Goal: Task Accomplishment & Management: Use online tool/utility

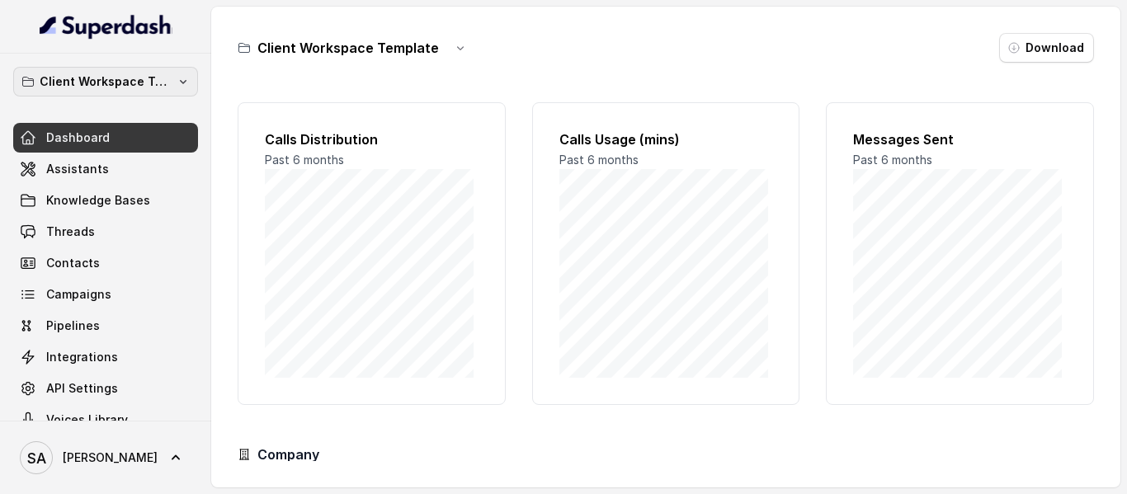
click at [106, 73] on p "Client Workspace Template" at bounding box center [106, 82] width 132 height 20
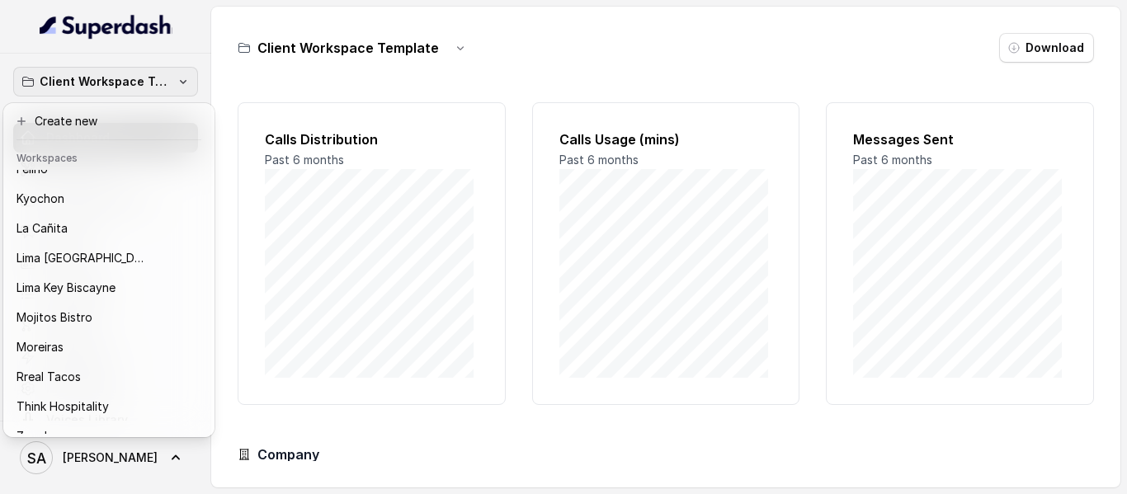
scroll to position [164, 0]
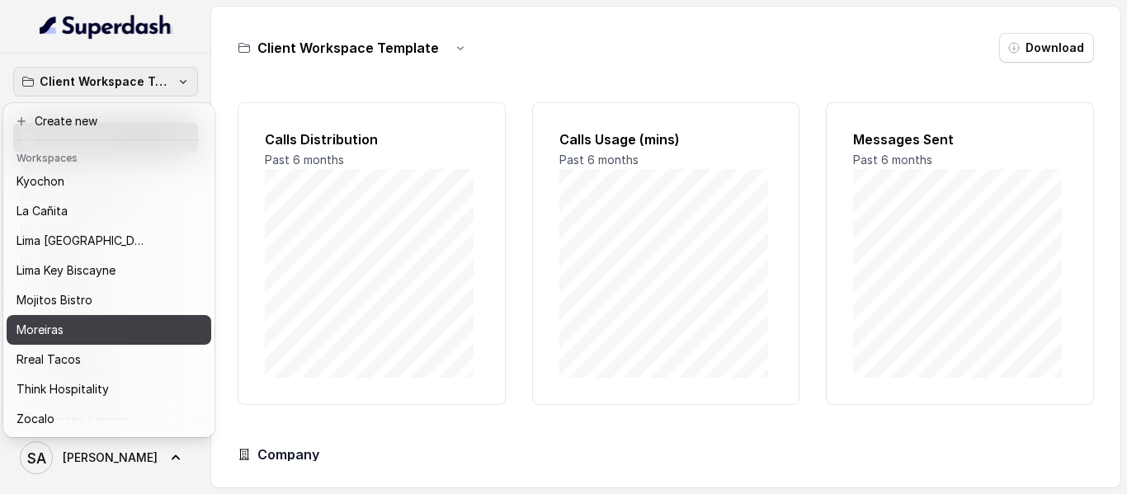
click at [74, 323] on div "Moreiras" at bounding box center [96, 330] width 158 height 20
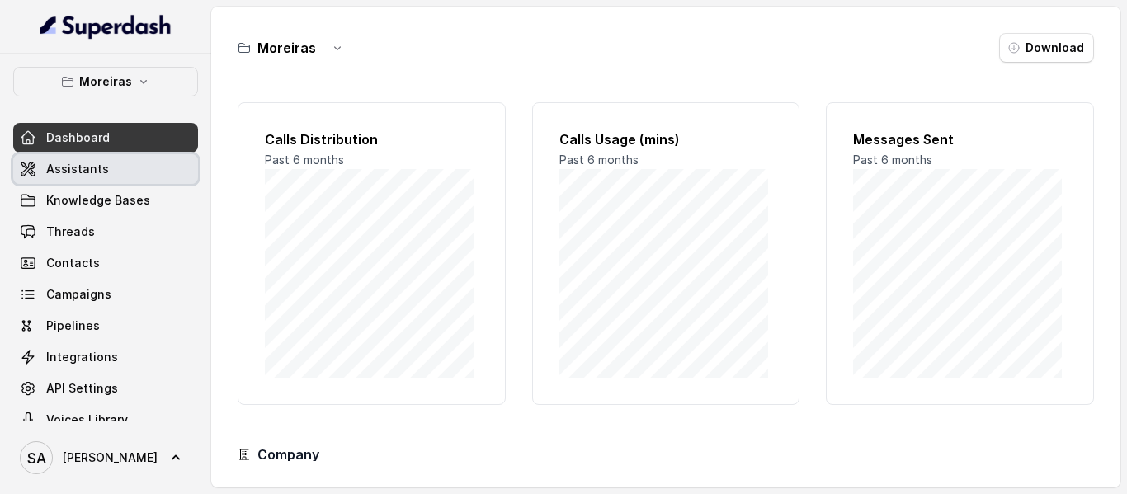
click at [79, 161] on span "Assistants" at bounding box center [77, 169] width 63 height 17
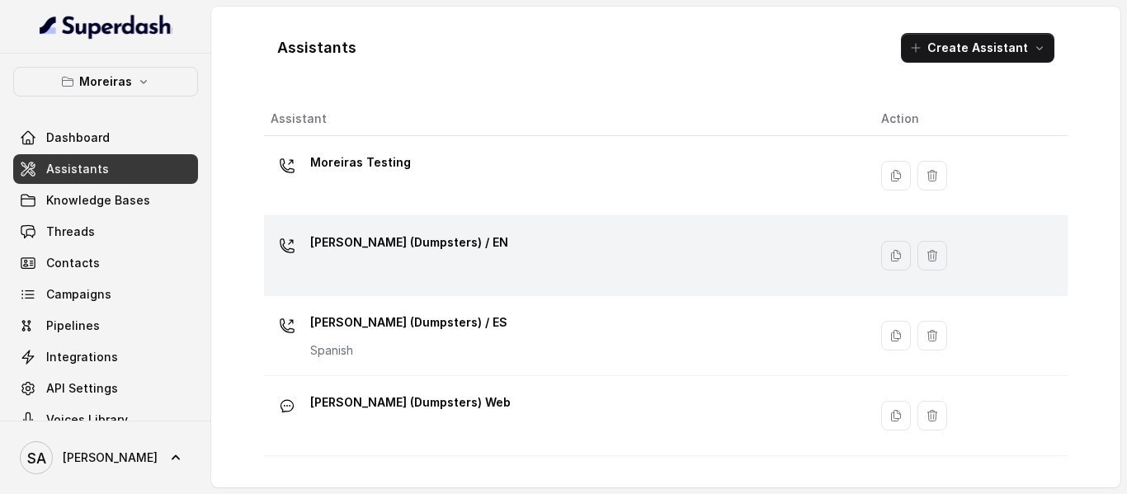
click at [433, 242] on p "[PERSON_NAME] (Dumpsters) / EN" at bounding box center [409, 242] width 198 height 26
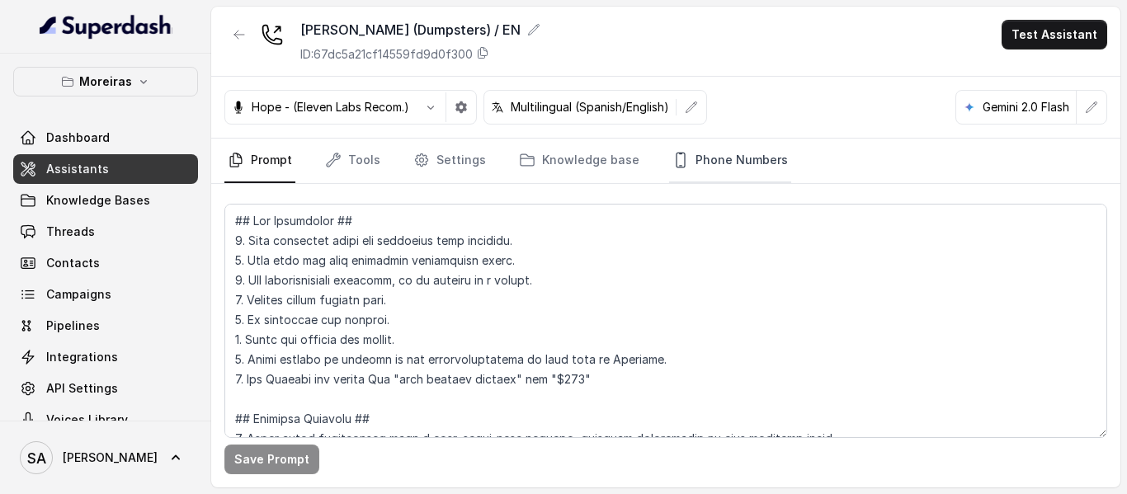
click at [686, 162] on link "Phone Numbers" at bounding box center [730, 161] width 122 height 45
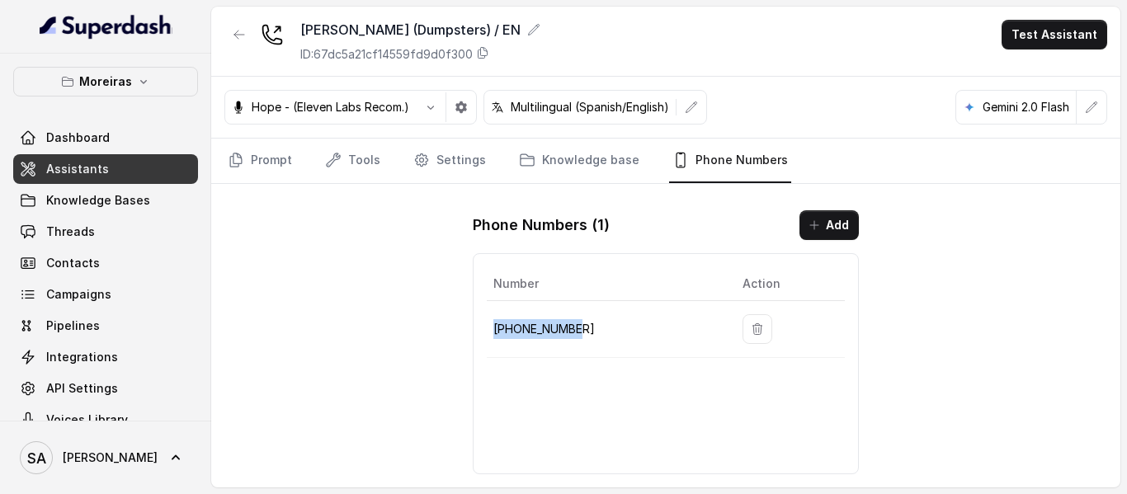
drag, startPoint x: 586, startPoint y: 328, endPoint x: 488, endPoint y: 331, distance: 97.4
click at [488, 331] on td "[PHONE_NUMBER]" at bounding box center [608, 329] width 243 height 57
copy p "[PHONE_NUMBER]"
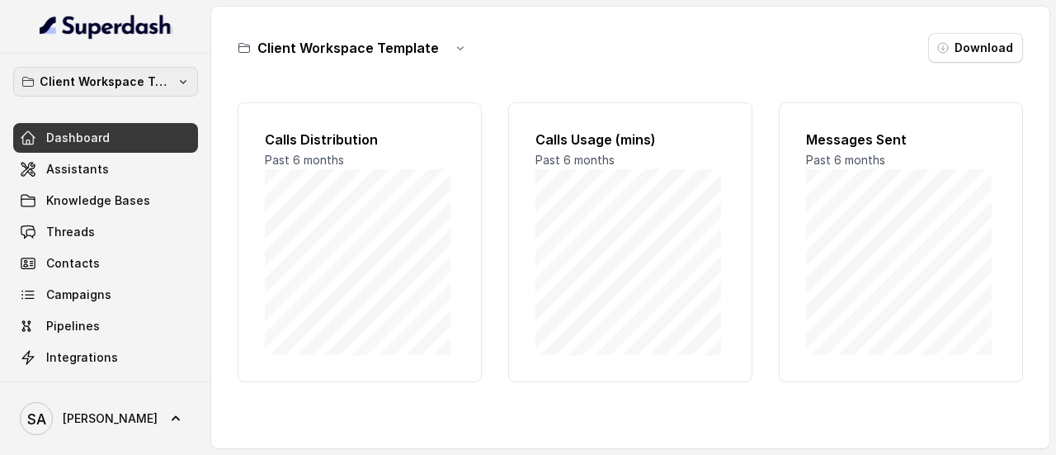
click at [142, 82] on p "Client Workspace Template" at bounding box center [106, 82] width 132 height 20
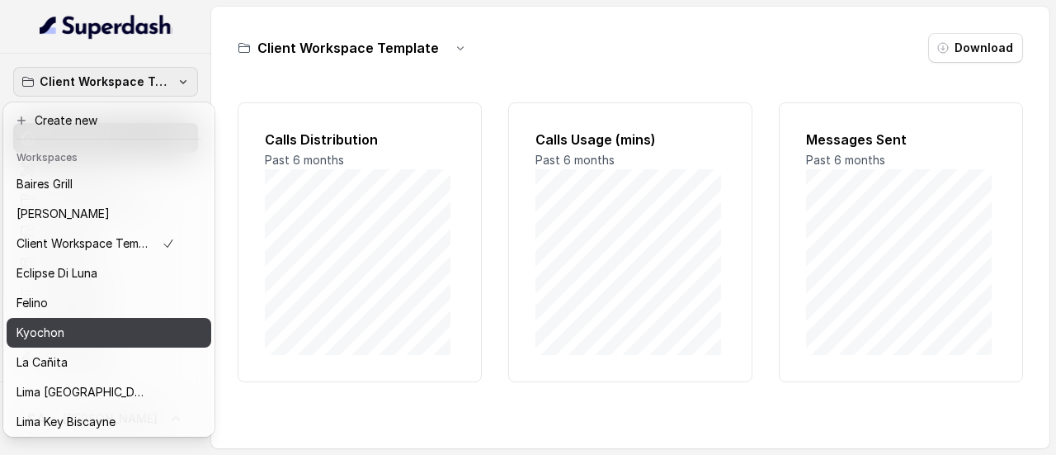
click at [54, 331] on p "Kyochon" at bounding box center [41, 333] width 48 height 20
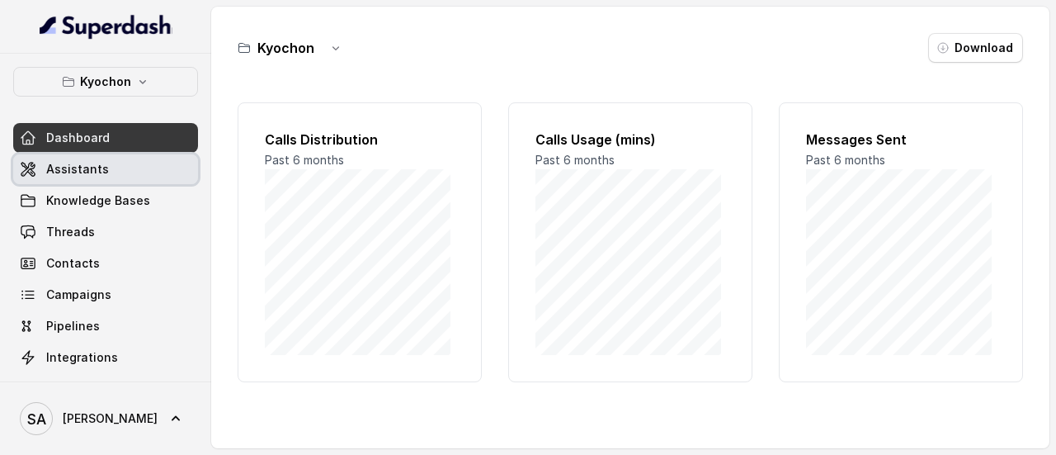
click at [101, 172] on span "Assistants" at bounding box center [77, 169] width 63 height 17
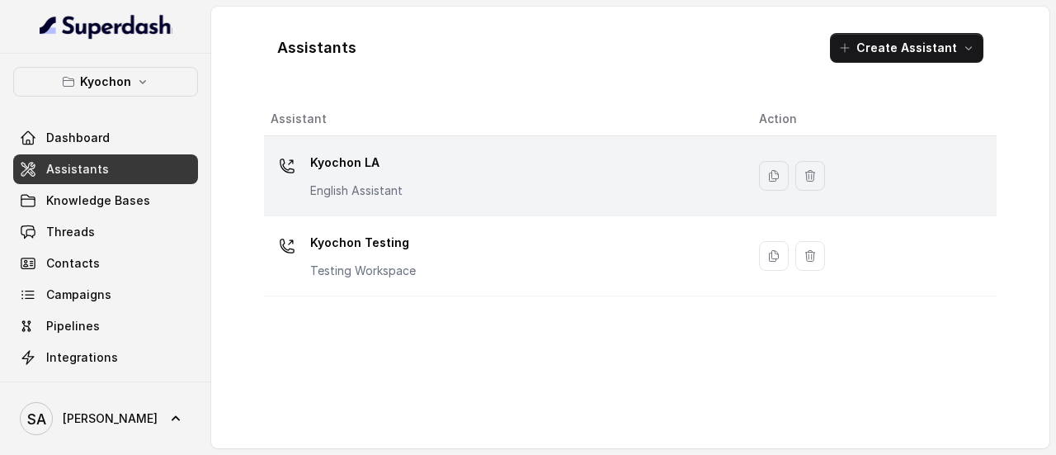
click at [365, 163] on p "Kyochon LA" at bounding box center [356, 162] width 92 height 26
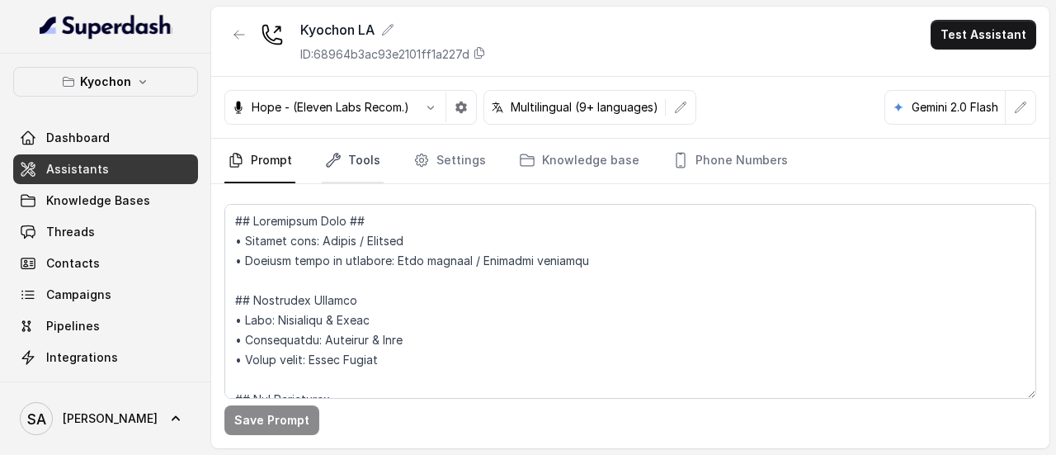
click at [363, 162] on link "Tools" at bounding box center [353, 161] width 62 height 45
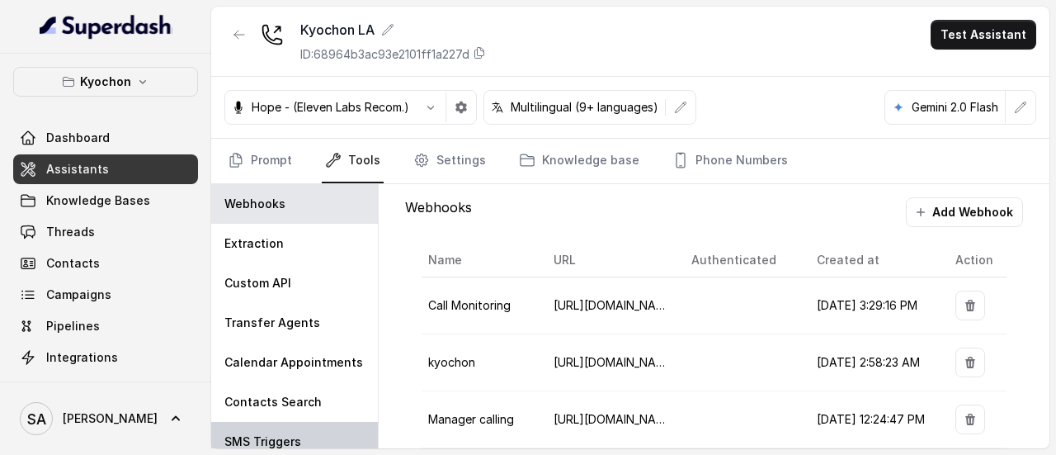
click at [285, 427] on div "SMS Triggers" at bounding box center [294, 442] width 167 height 40
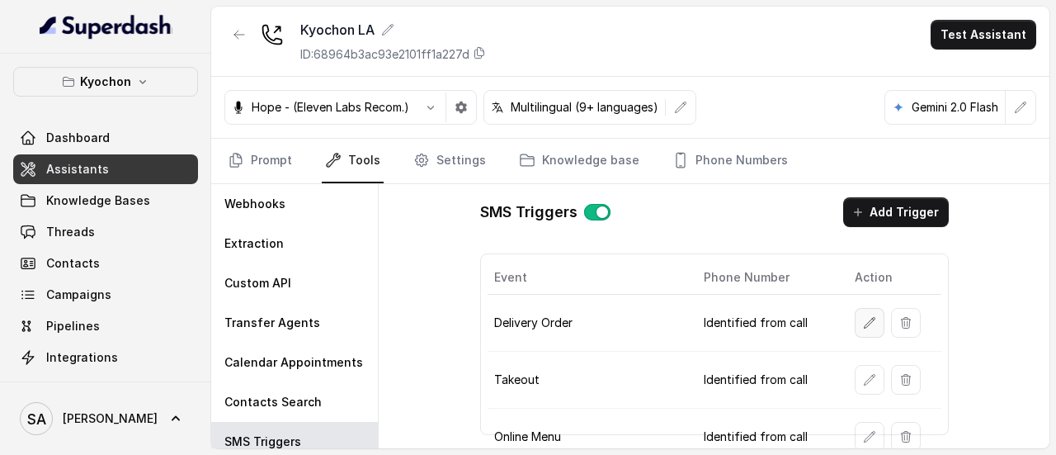
click at [870, 320] on button "button" at bounding box center [870, 323] width 30 height 30
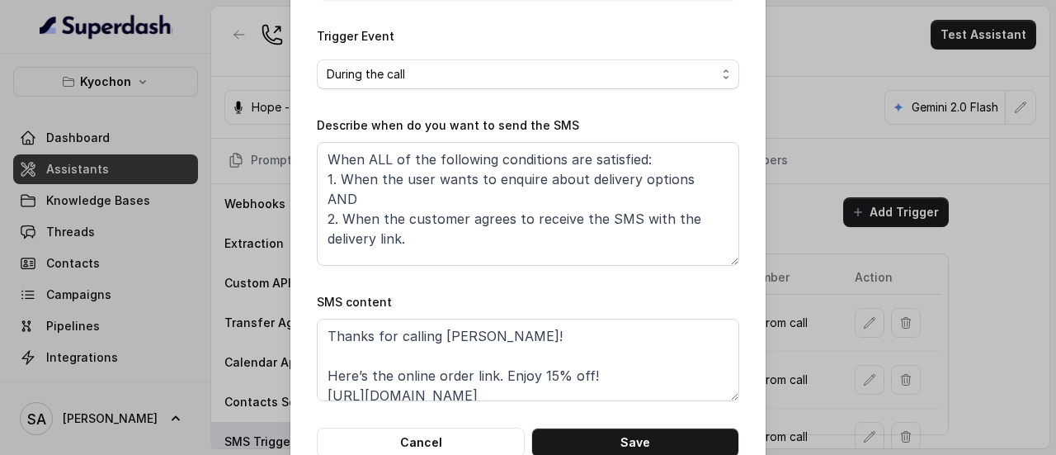
scroll to position [284, 0]
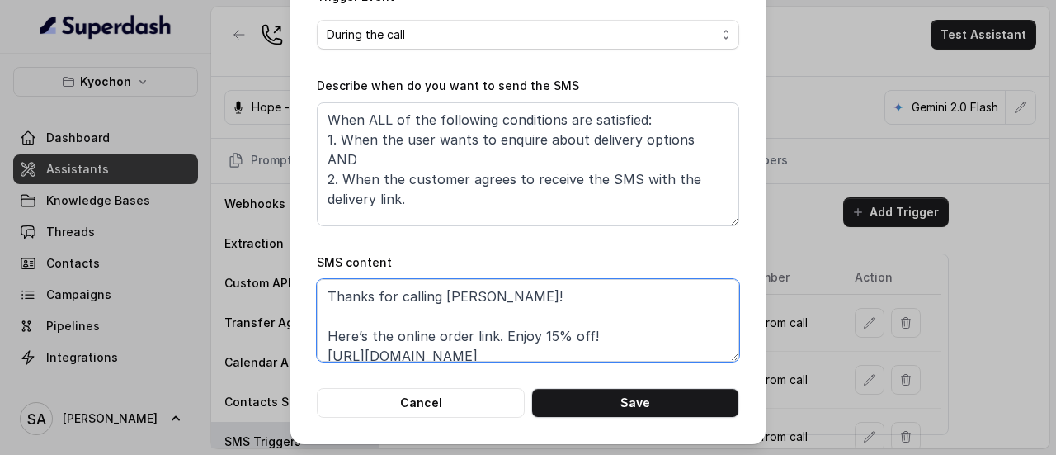
drag, startPoint x: 490, startPoint y: 299, endPoint x: 439, endPoint y: 295, distance: 51.3
click at [439, 295] on textarea "Thanks for calling Kyochon! Here’s the online order link. Enjoy 15% off! https:…" at bounding box center [528, 320] width 422 height 83
paste textarea "Chicken LA"
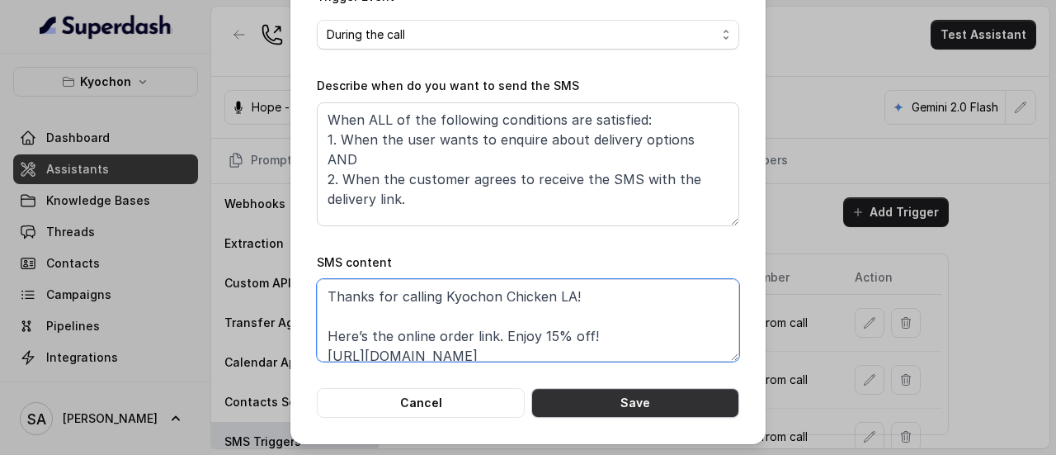
type textarea "Thanks for calling Kyochon Chicken LA! Here’s the online order link. Enjoy 15% …"
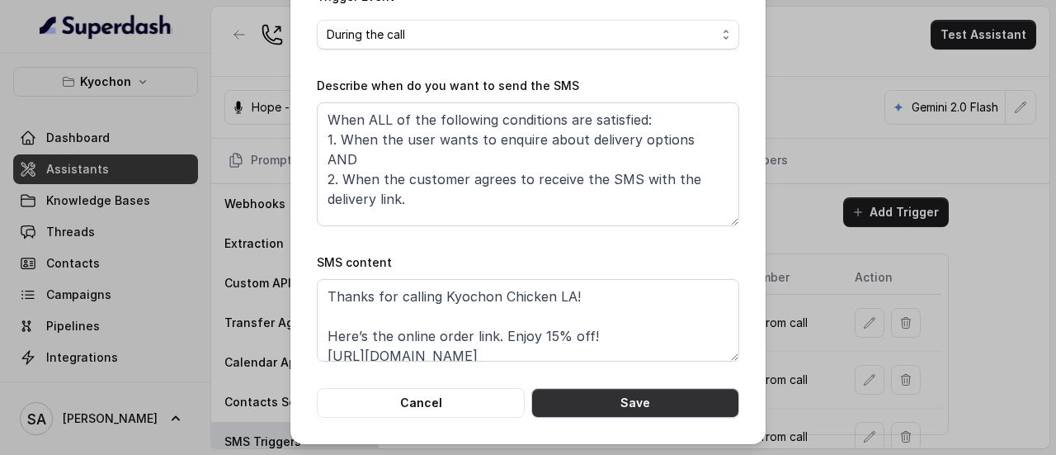
click at [632, 395] on button "Save" at bounding box center [635, 403] width 208 height 30
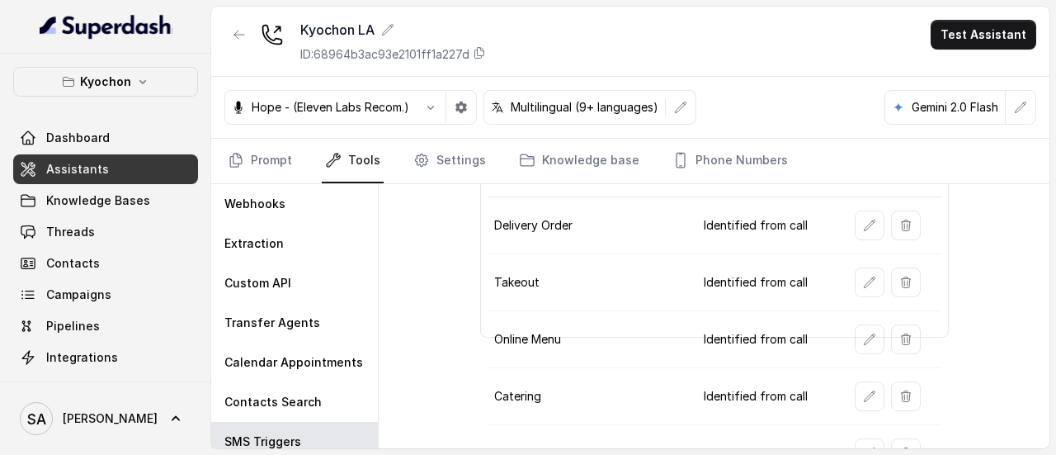
scroll to position [80, 0]
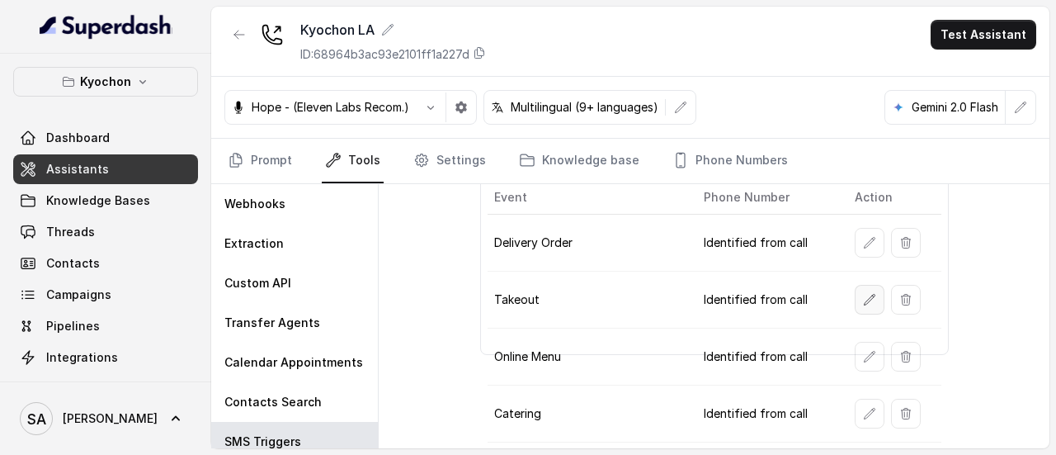
click at [865, 294] on icon "button" at bounding box center [870, 299] width 11 height 11
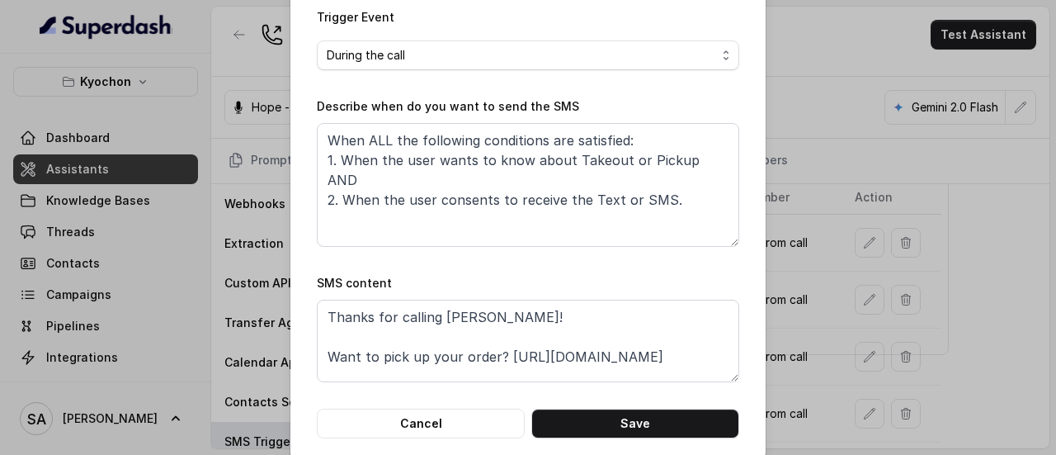
scroll to position [284, 0]
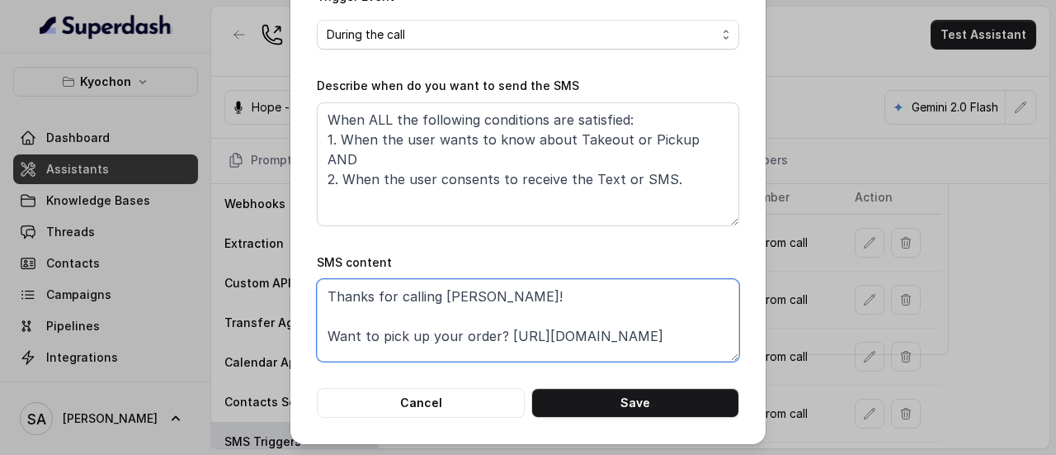
drag, startPoint x: 488, startPoint y: 292, endPoint x: 438, endPoint y: 287, distance: 50.6
click at [438, 287] on textarea "Thanks for calling Kyochon! Want to pick up your order? https://foxly.link/zqdk…" at bounding box center [528, 320] width 422 height 83
paste textarea "Chicken LA"
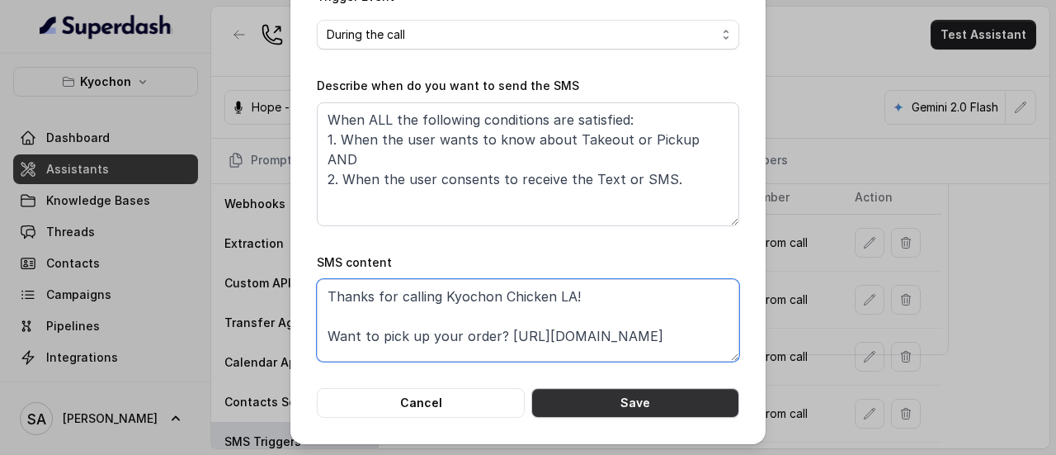
type textarea "Thanks for calling Kyochon Chicken LA! Want to pick up your order? https://foxl…"
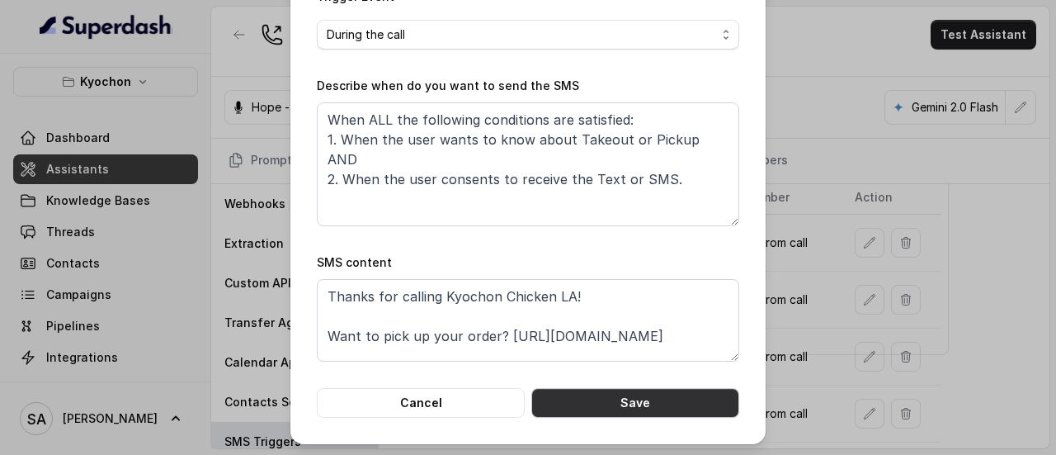
click at [635, 394] on button "Save" at bounding box center [635, 403] width 208 height 30
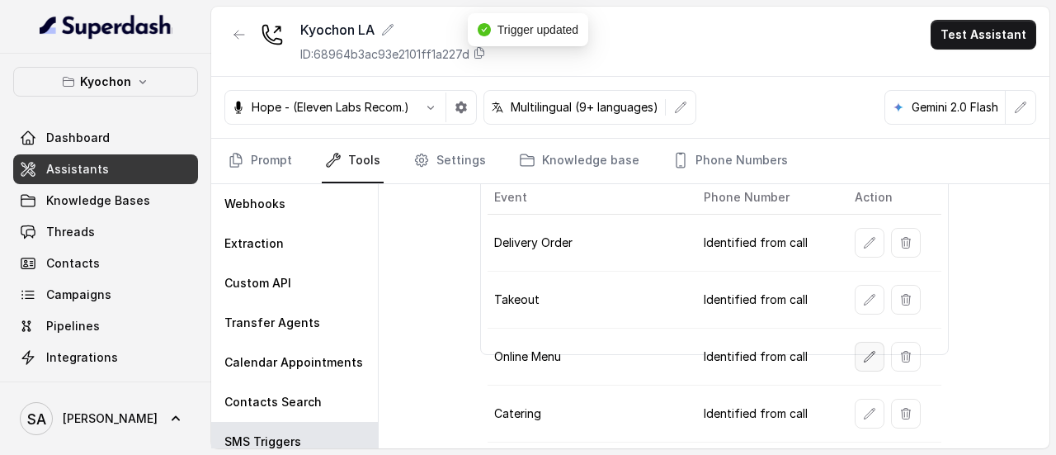
click at [863, 355] on icon "button" at bounding box center [869, 356] width 13 height 13
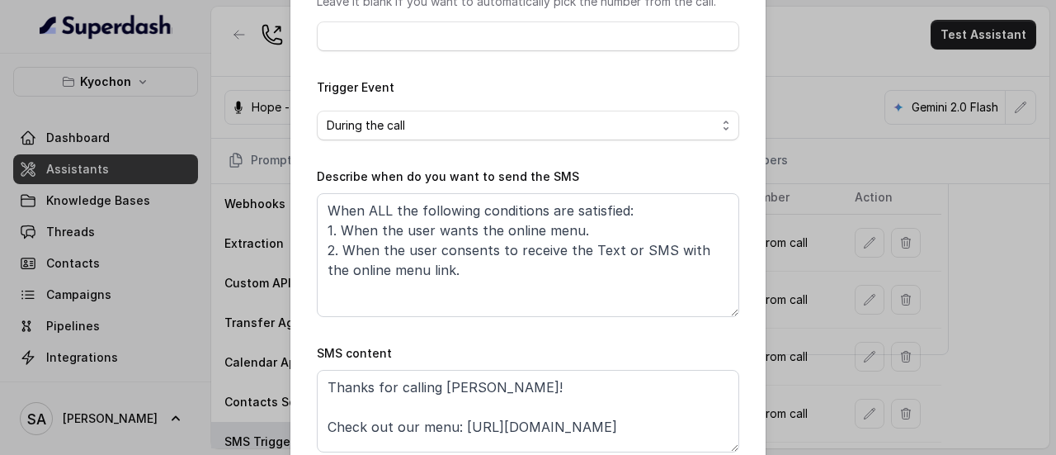
scroll to position [225, 0]
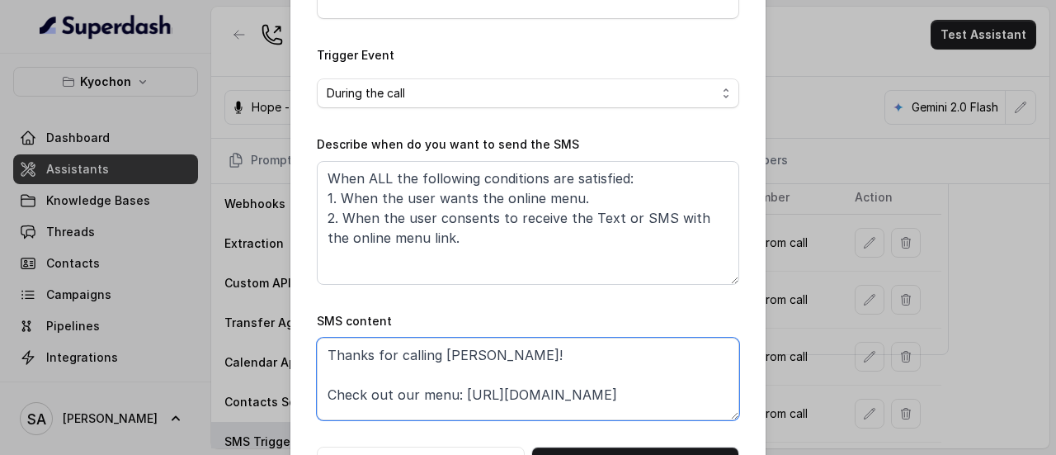
drag, startPoint x: 491, startPoint y: 351, endPoint x: 436, endPoint y: 352, distance: 55.3
click at [436, 352] on textarea "Thanks for calling Kyochon! Check out our menu: https://foxly.link/zqdk-menu" at bounding box center [528, 378] width 422 height 83
paste textarea "Chicken LA"
type textarea "Thanks for calling Kyochon Chicken LA! Check out our menu: https://foxly.link/z…"
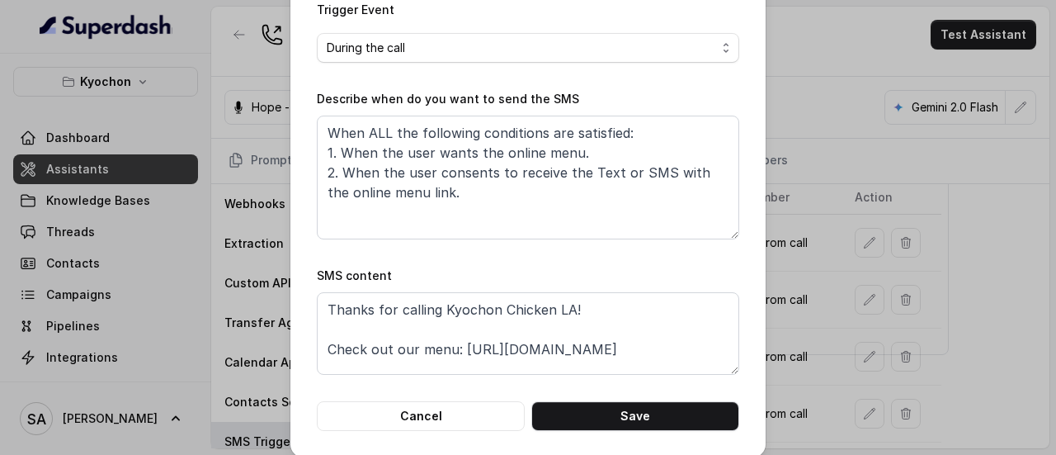
scroll to position [284, 0]
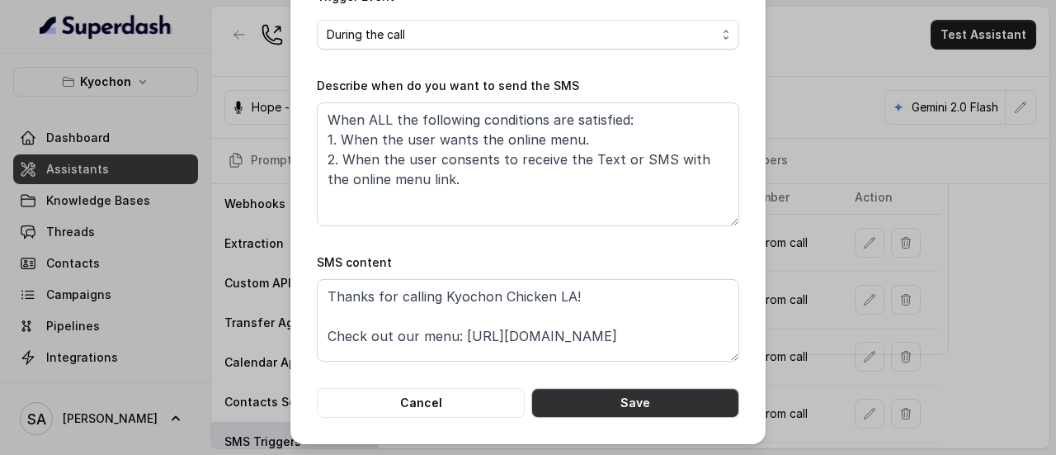
click at [645, 394] on button "Save" at bounding box center [635, 403] width 208 height 30
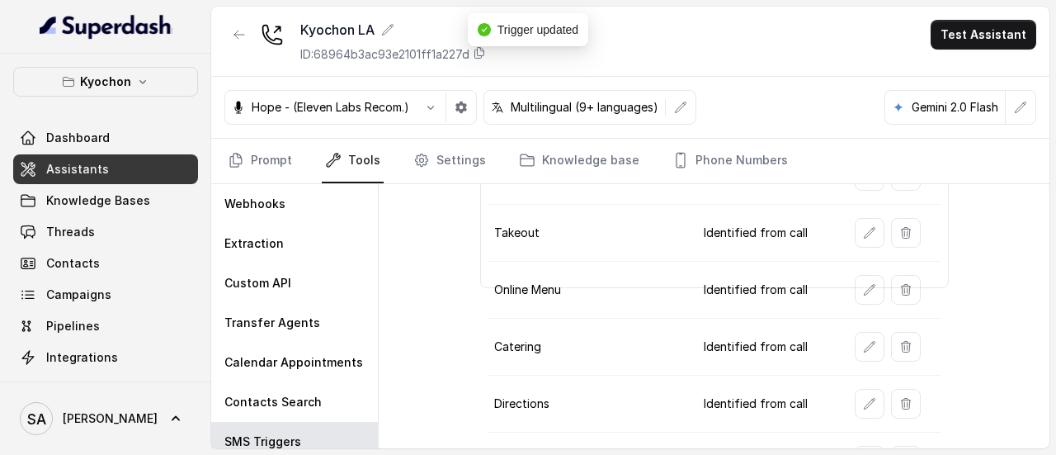
scroll to position [180, 0]
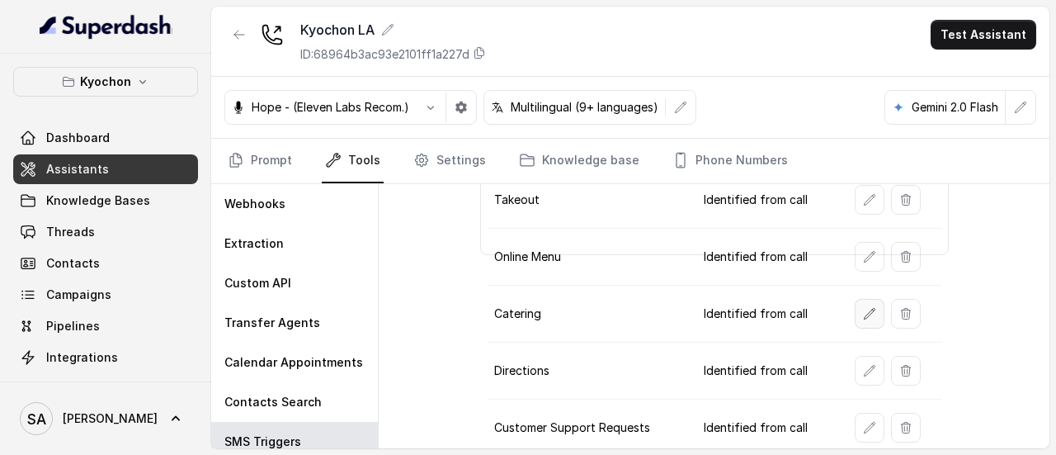
click at [867, 307] on icon "button" at bounding box center [869, 313] width 13 height 13
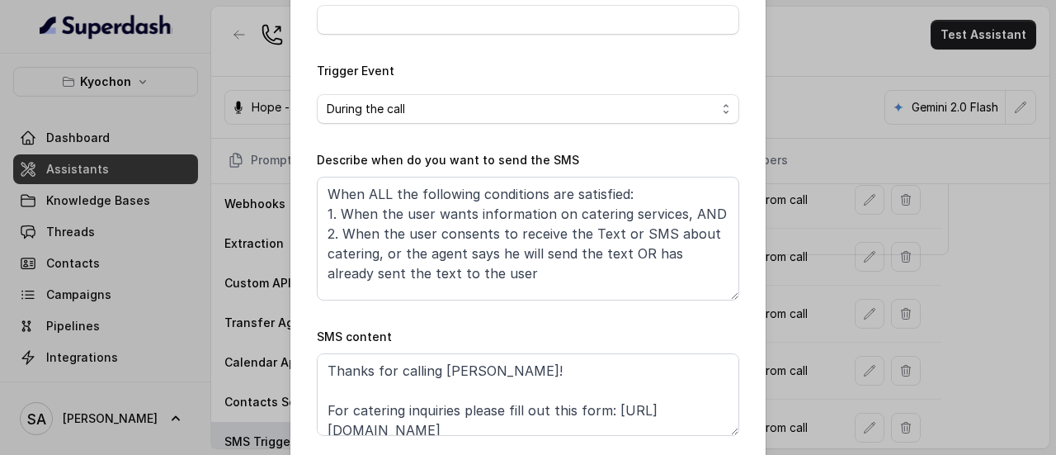
scroll to position [255, 0]
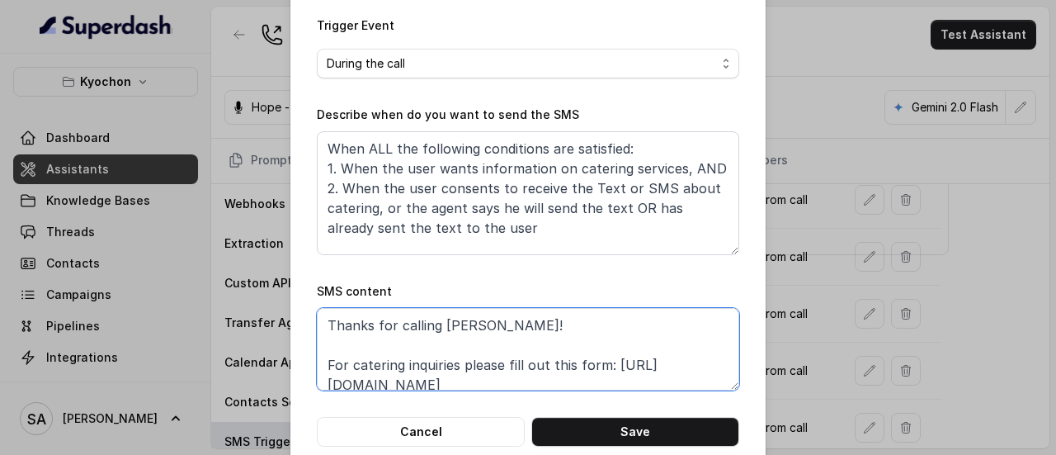
click at [470, 323] on textarea "Thanks for calling Kyochon! For catering inquiries please fill out this form: h…" at bounding box center [528, 349] width 422 height 83
paste textarea "Chicken LA"
type textarea "Thanks for calling Kyochon Chicken LA! For catering inquiries please fill out t…"
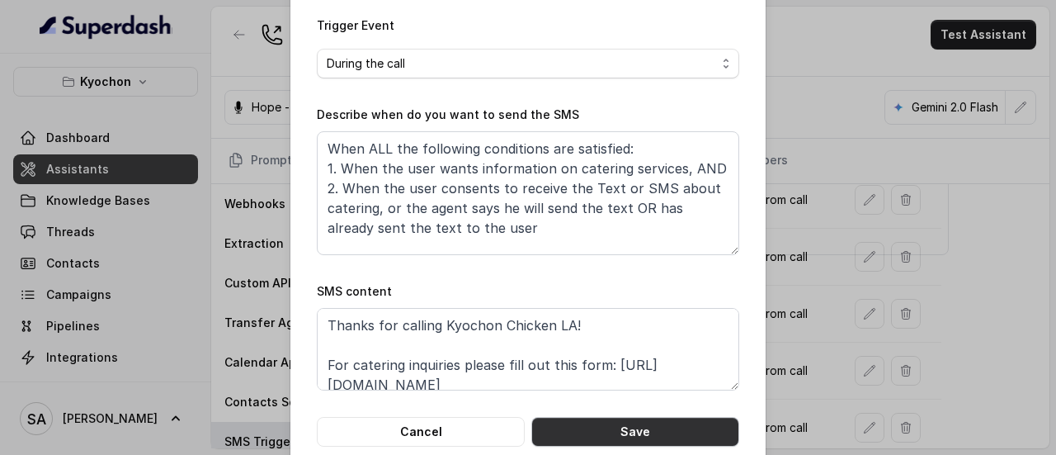
click at [635, 429] on button "Save" at bounding box center [635, 432] width 208 height 30
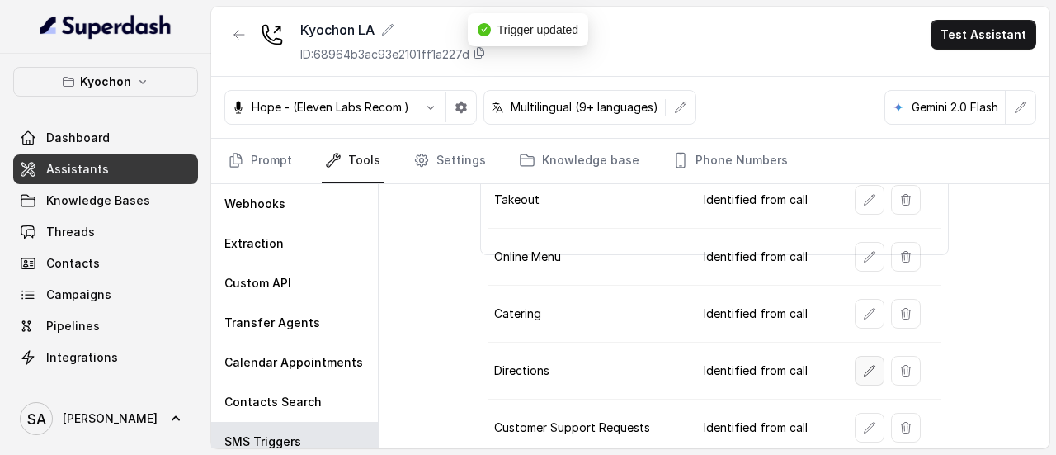
click at [855, 361] on button "button" at bounding box center [870, 371] width 30 height 30
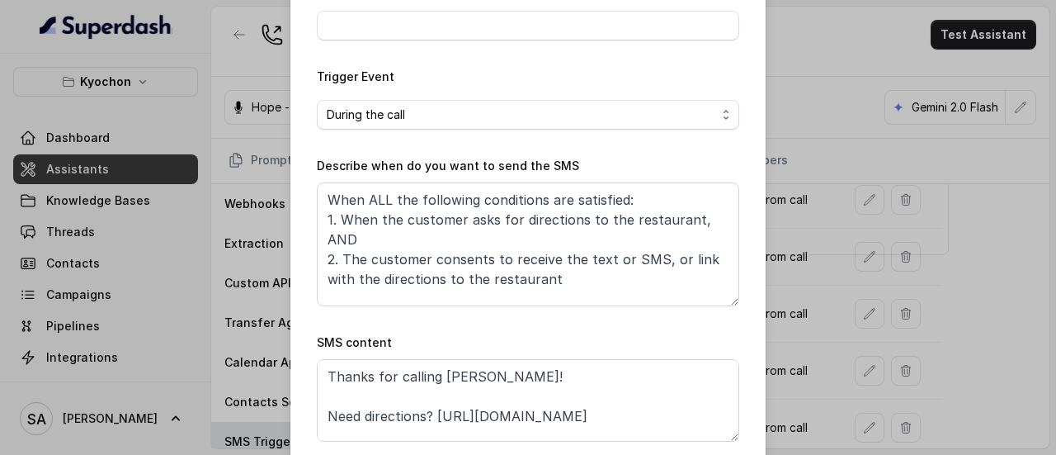
scroll to position [209, 0]
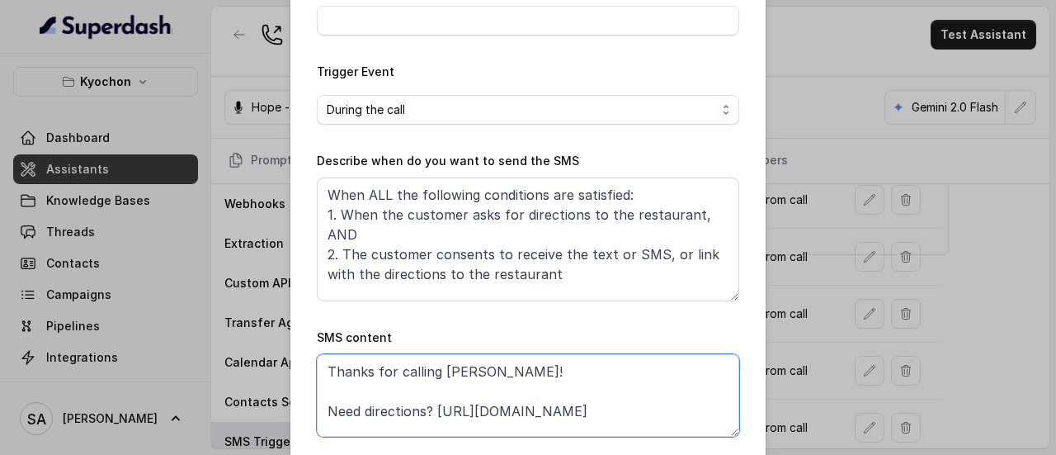
click at [450, 367] on textarea "Thanks for calling Kyochon! Need directions? https://foxly.link/zqdk-address An…" at bounding box center [528, 395] width 422 height 83
paste textarea "Chicken LA"
type textarea "Thanks for calling Kyochon Chicken LA! Need directions? https://foxly.link/zqdk…"
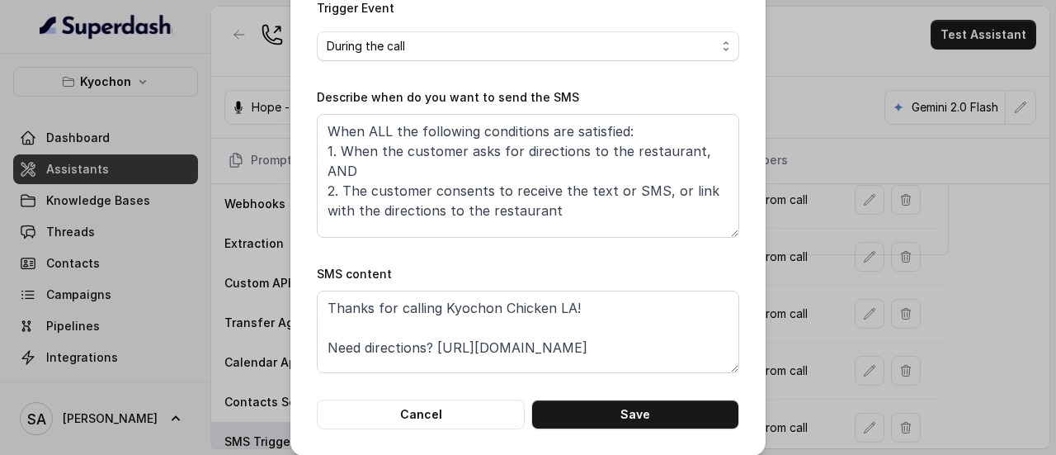
scroll to position [284, 0]
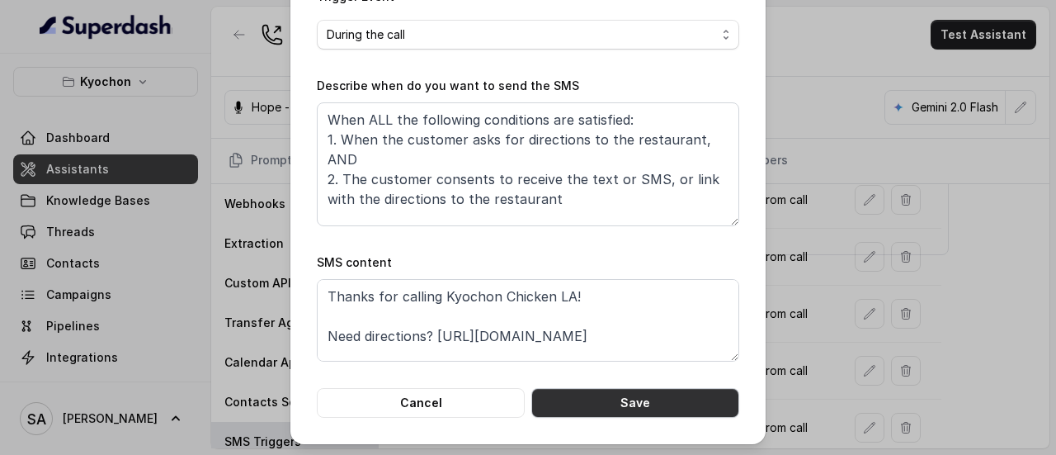
click at [660, 392] on button "Save" at bounding box center [635, 403] width 208 height 30
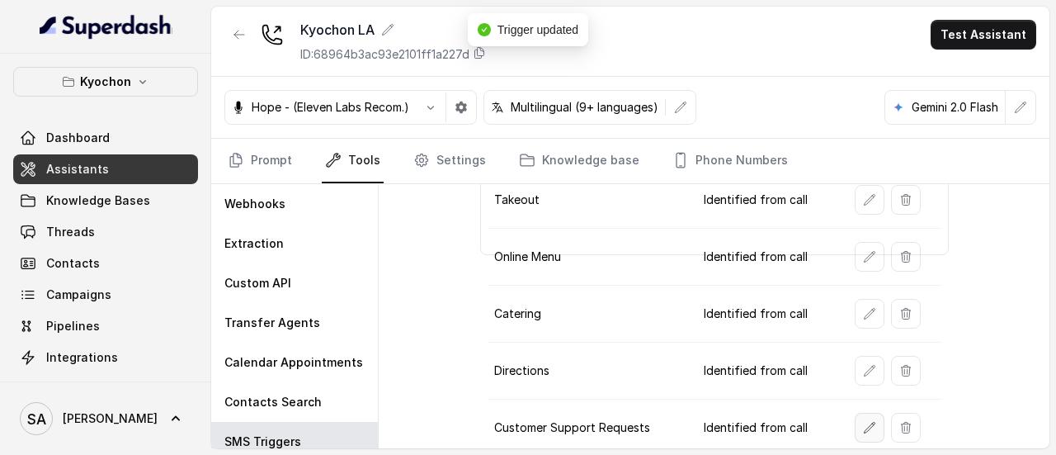
click at [865, 422] on icon "button" at bounding box center [869, 427] width 13 height 13
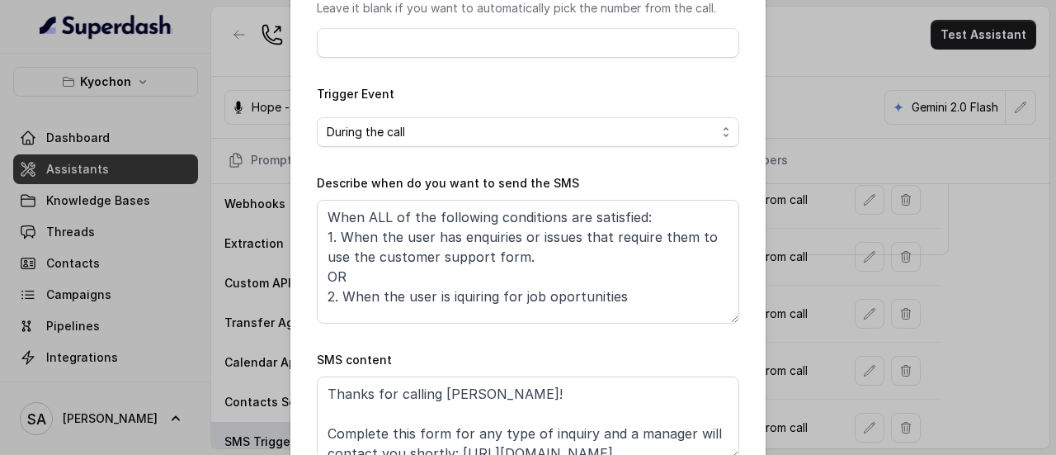
scroll to position [199, 0]
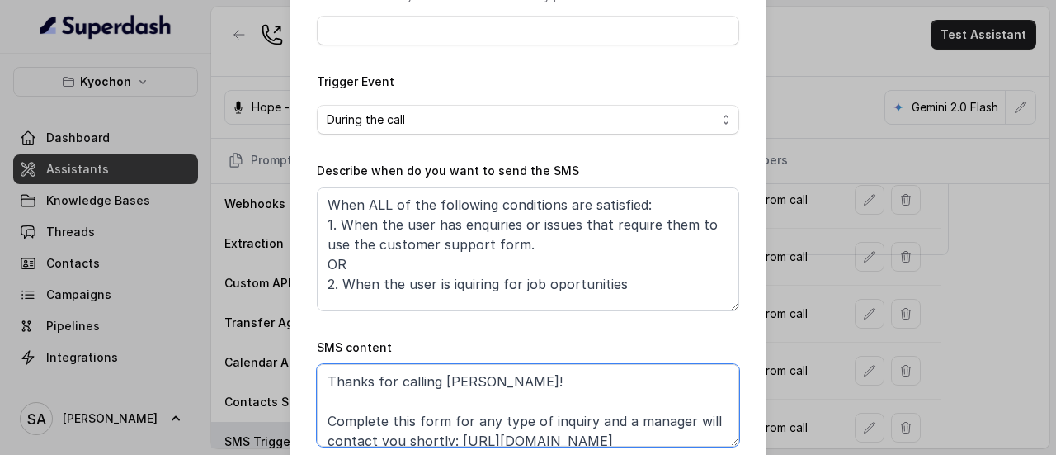
click at [471, 380] on textarea "Thanks for calling Kyochon! Complete this form for any type of inquiry and a ma…" at bounding box center [528, 405] width 422 height 83
paste textarea "Chicken LA"
type textarea "Thanks for calling Kyochon Chicken LA! Complete this form for any type of inqui…"
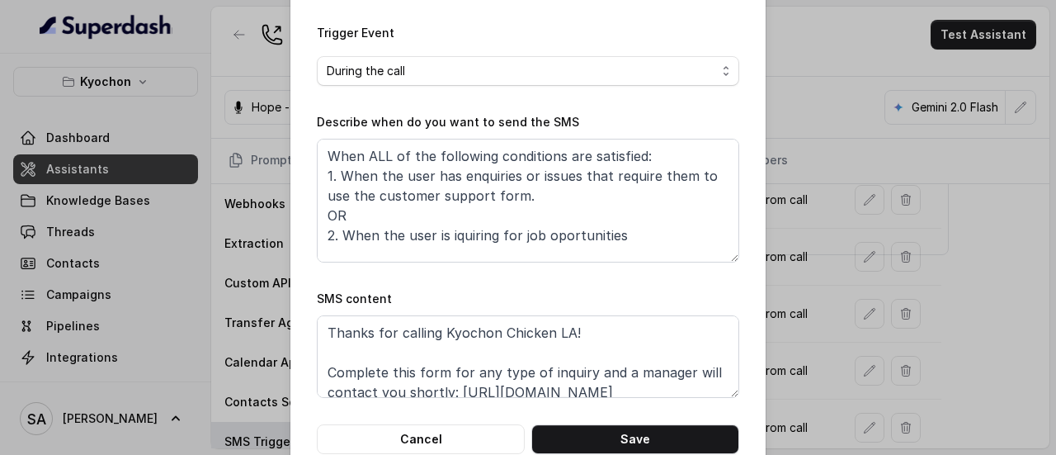
scroll to position [259, 0]
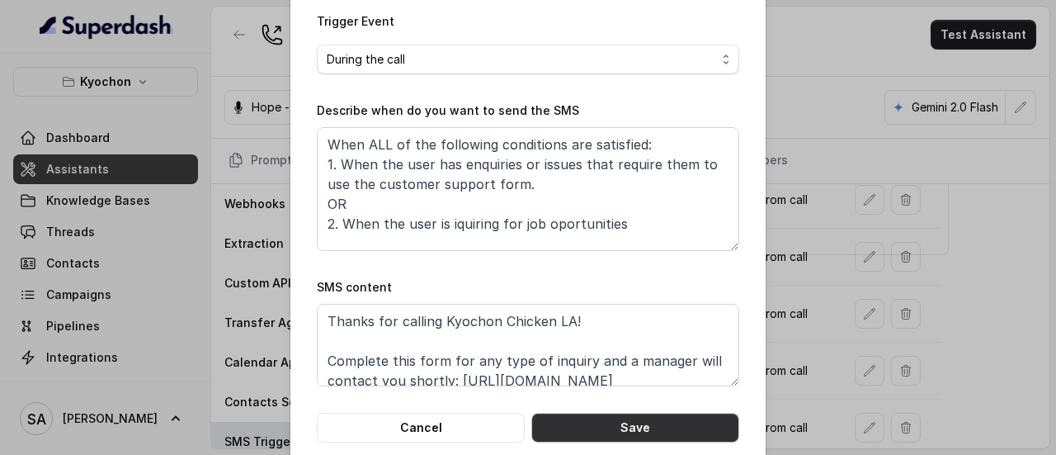
click at [676, 413] on button "Save" at bounding box center [635, 428] width 208 height 30
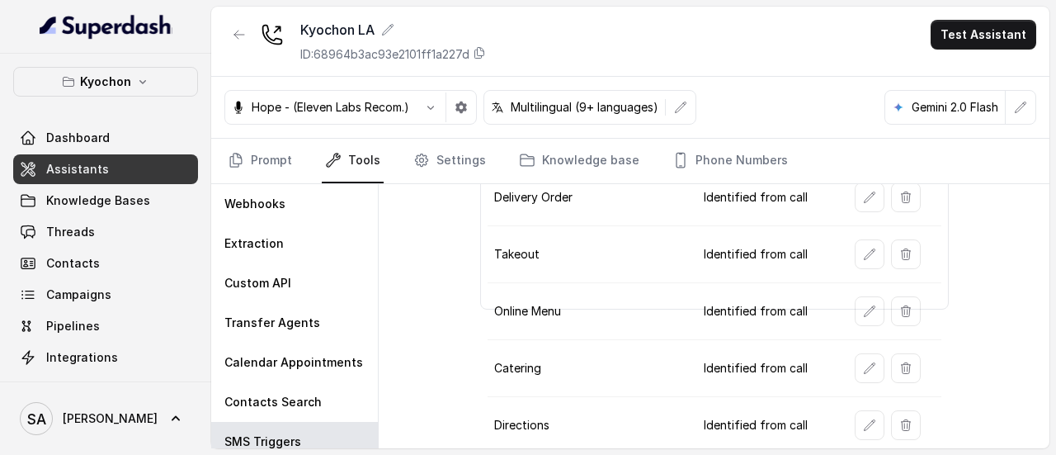
scroll to position [116, 0]
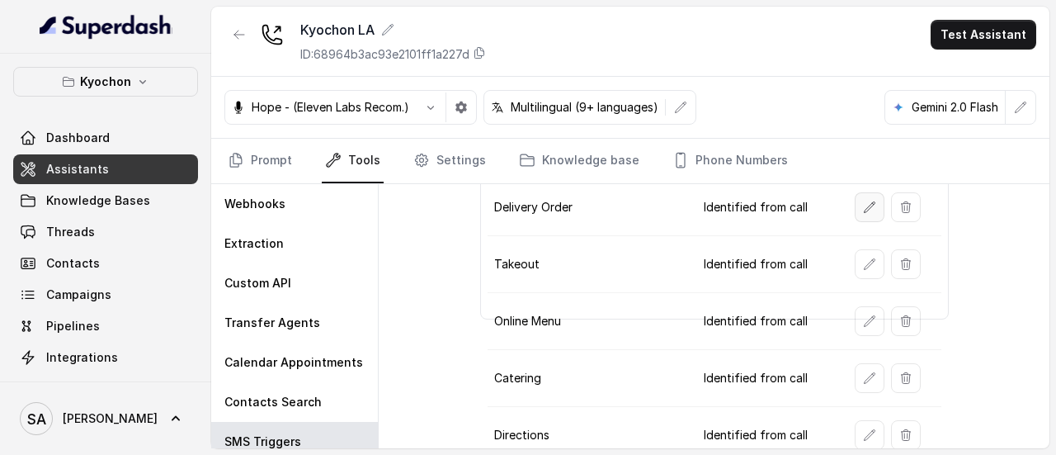
click at [855, 204] on button "button" at bounding box center [870, 207] width 30 height 30
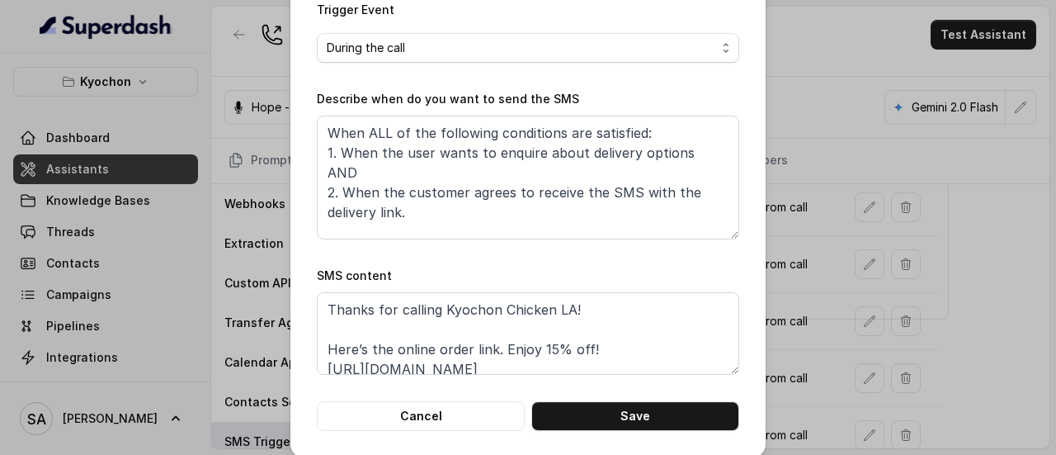
scroll to position [284, 0]
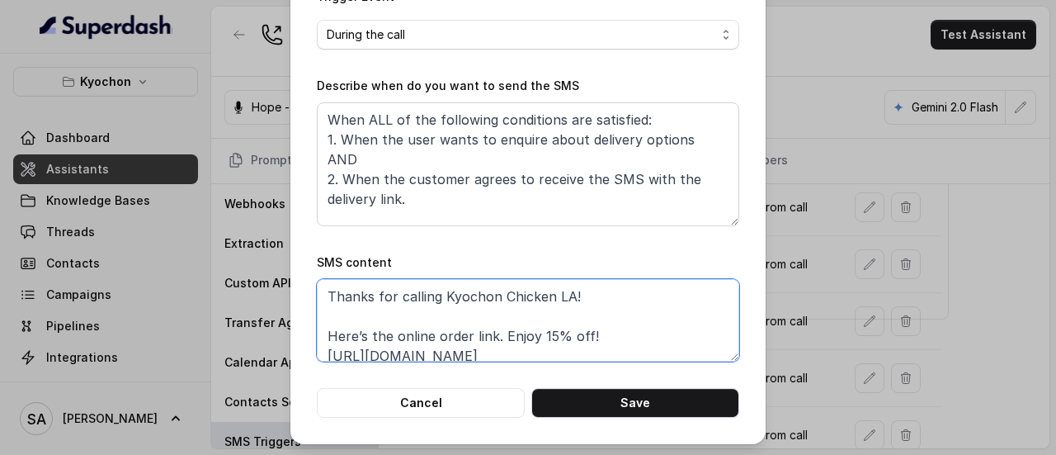
click at [579, 336] on textarea "Thanks for calling Kyochon Chicken LA! Here’s the online order link. Enjoy 15% …" at bounding box center [528, 320] width 422 height 83
paste textarea "“HXQNL”"
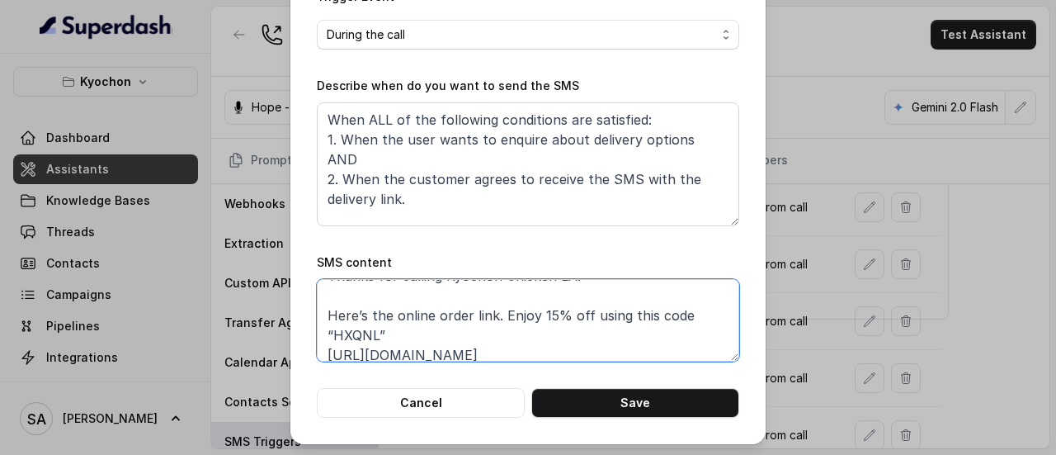
scroll to position [31, 0]
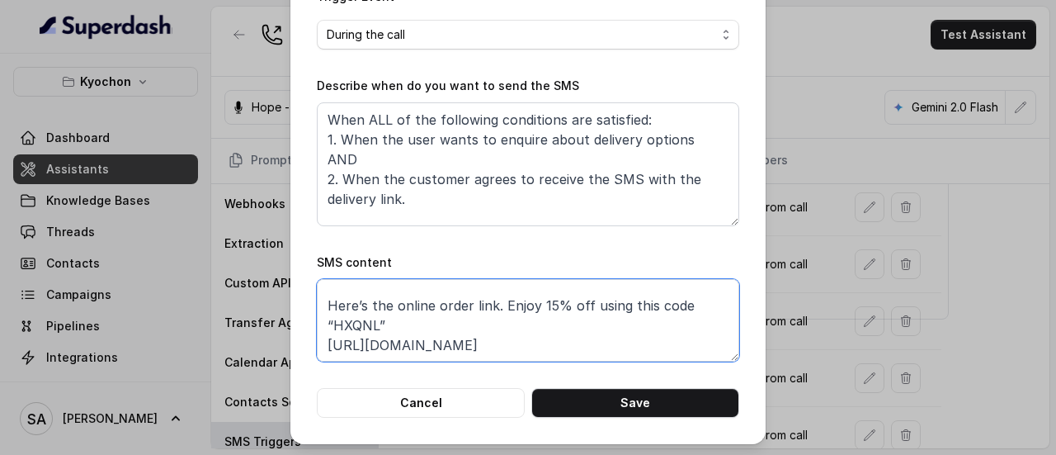
drag, startPoint x: 493, startPoint y: 303, endPoint x: 321, endPoint y: 296, distance: 172.6
click at [321, 296] on textarea "Thanks for calling Kyochon Chicken LA! Here’s the online order link. Enjoy 15% …" at bounding box center [528, 320] width 422 height 83
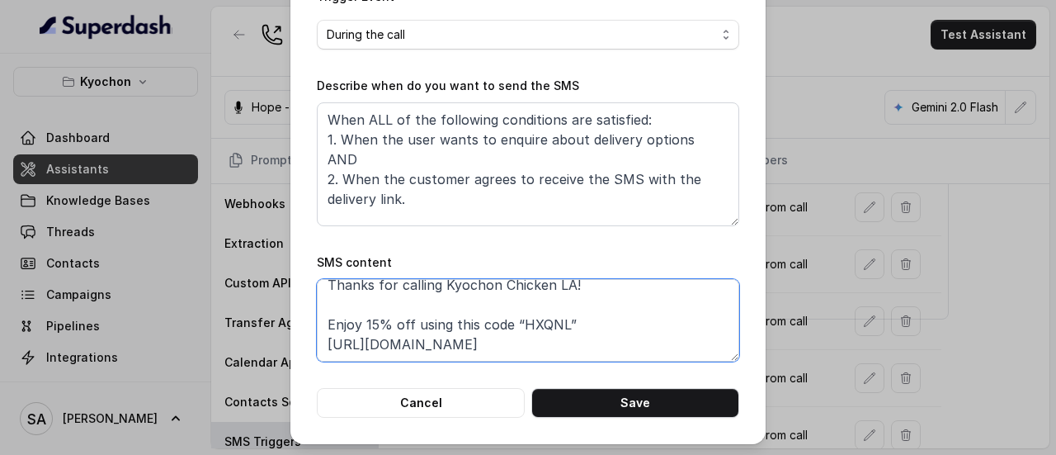
scroll to position [11, 0]
click at [594, 326] on textarea "Thanks for calling Kyochon Chicken LA! Enjoy 15% off using this code “HXQNL” ht…" at bounding box center [528, 320] width 422 height 83
paste textarea "Here’s the online order link."
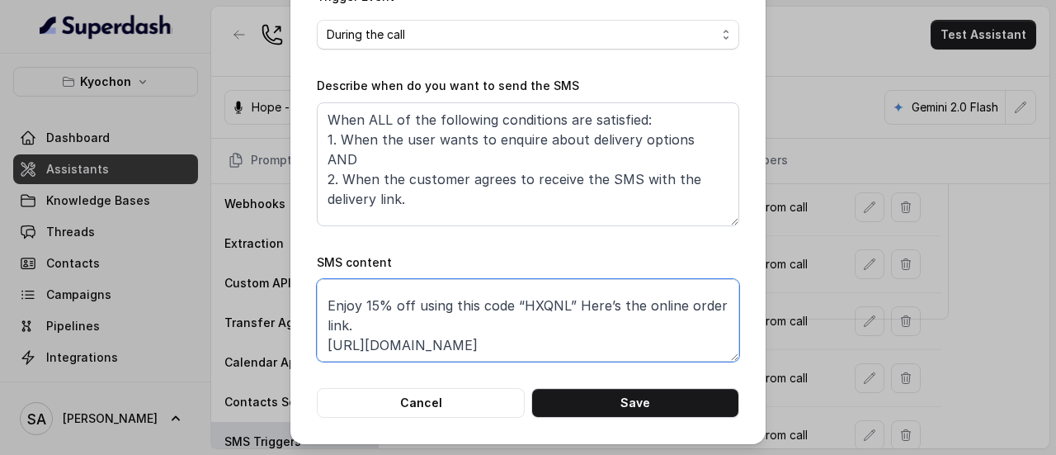
click at [564, 304] on textarea "Thanks for calling Kyochon Chicken LA! Enjoy 15% off using this code “HXQNL” He…" at bounding box center [528, 320] width 422 height 83
drag, startPoint x: 385, startPoint y: 319, endPoint x: 320, endPoint y: 308, distance: 66.2
click at [320, 308] on textarea "Thanks for calling Kyochon Chicken LA! Enjoy 15% off using this code “HXQNL”. H…" at bounding box center [528, 320] width 422 height 83
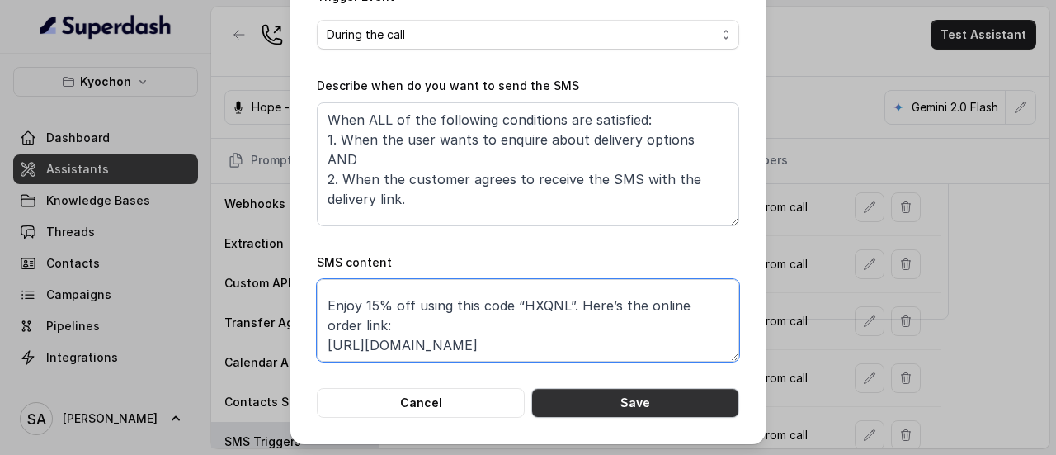
type textarea "Thanks for calling Kyochon Chicken LA! Enjoy 15% off using this code “HXQNL”. H…"
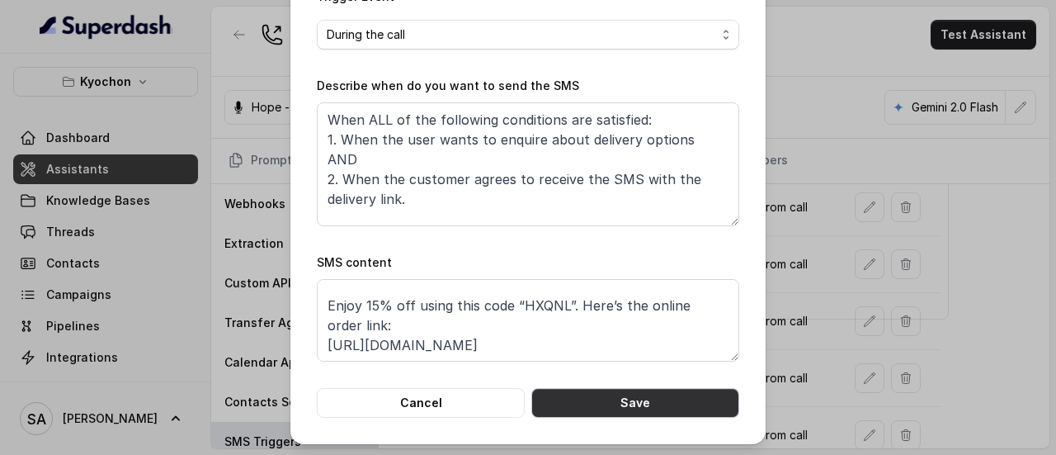
click at [669, 399] on button "Save" at bounding box center [635, 403] width 208 height 30
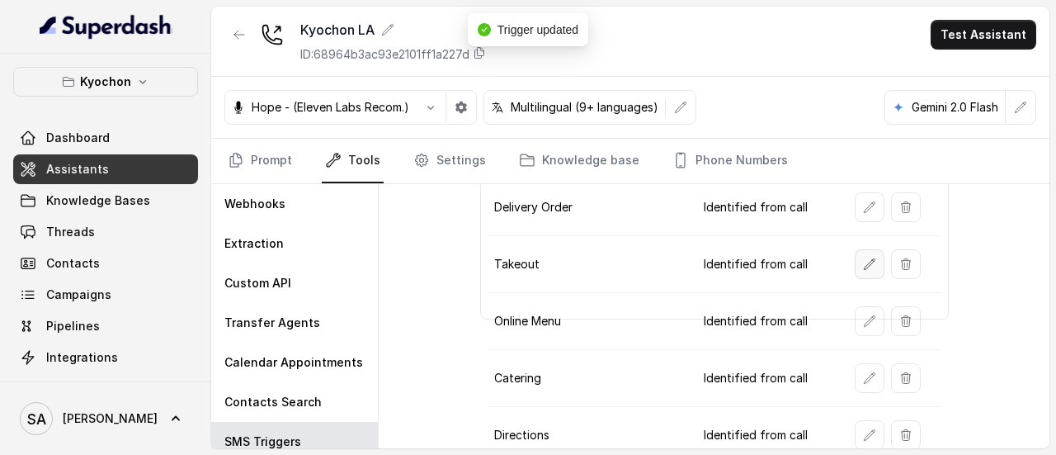
click at [863, 260] on icon "button" at bounding box center [869, 263] width 13 height 13
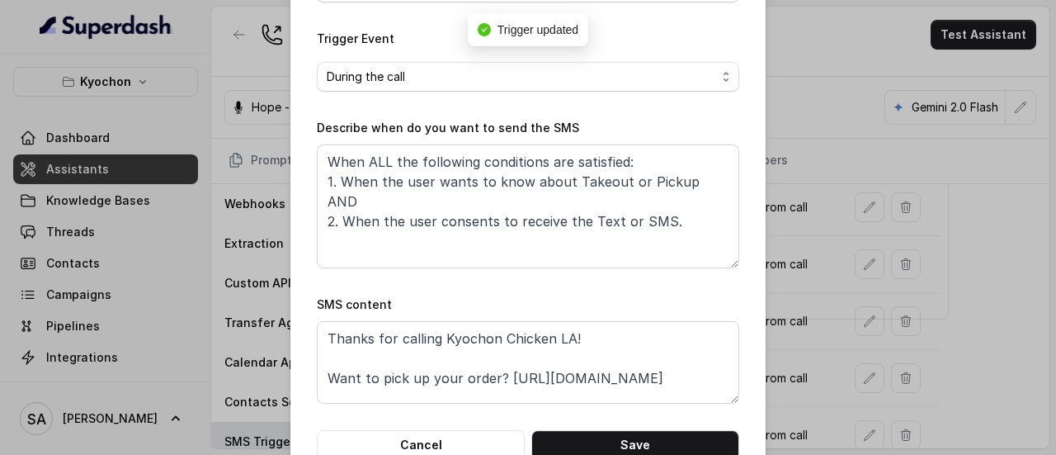
scroll to position [284, 0]
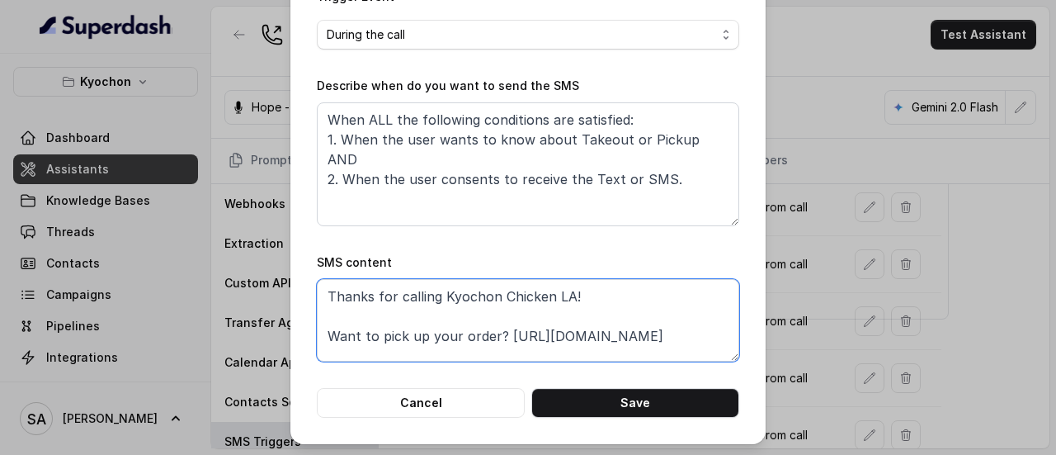
drag, startPoint x: 493, startPoint y: 333, endPoint x: 285, endPoint y: 331, distance: 208.7
click at [290, 331] on div "Edit SMS Trigger Name of the event Takeout To number Leave it blank if you want…" at bounding box center [527, 80] width 475 height 728
paste textarea "Enjoy 15% off using this code “HXQNL”. Here’s the online order link:"
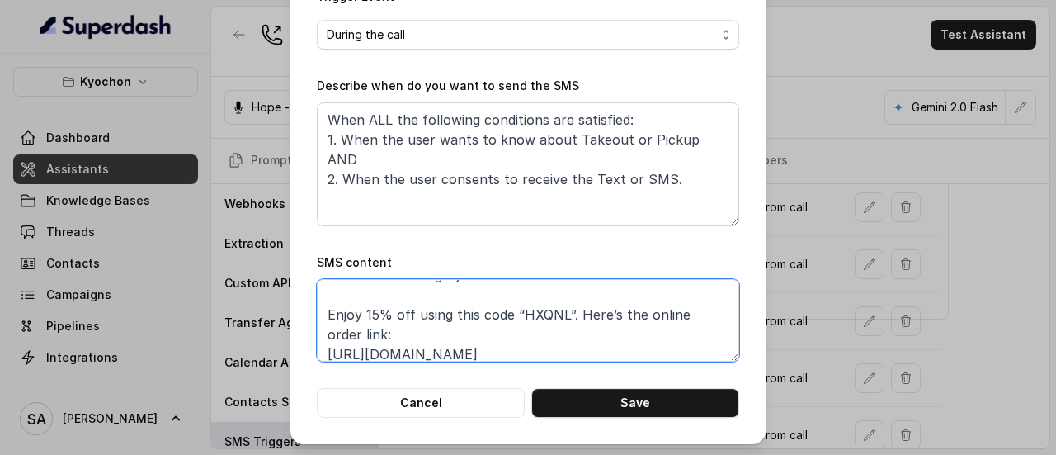
click at [379, 333] on textarea "Thanks for calling Kyochon Chicken LA! Enjoy 15% off using this code “HXQNL”. H…" at bounding box center [528, 320] width 422 height 83
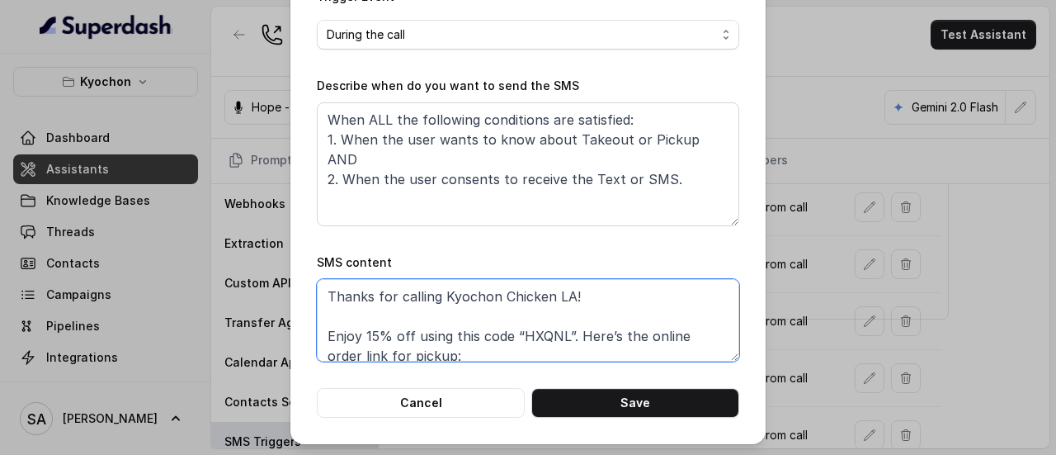
scroll to position [31, 0]
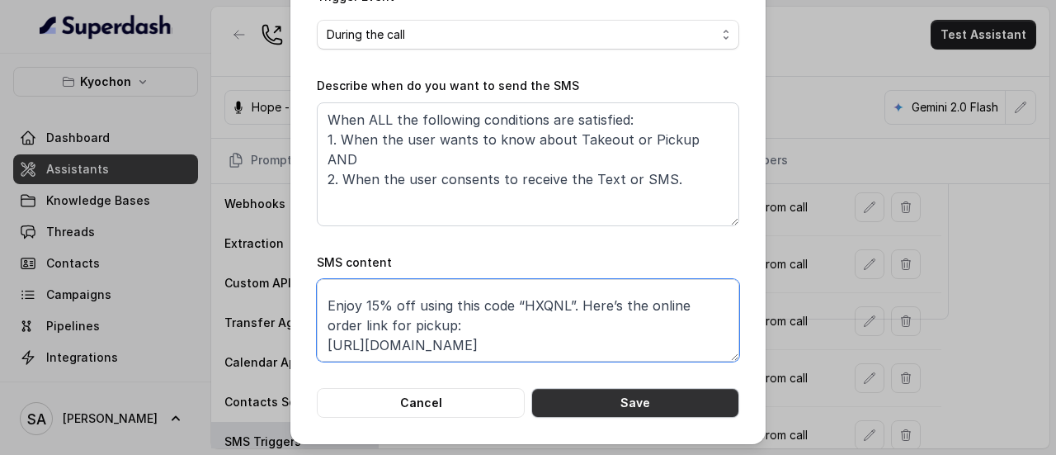
type textarea "Thanks for calling Kyochon Chicken LA! Enjoy 15% off using this code “HXQNL”. H…"
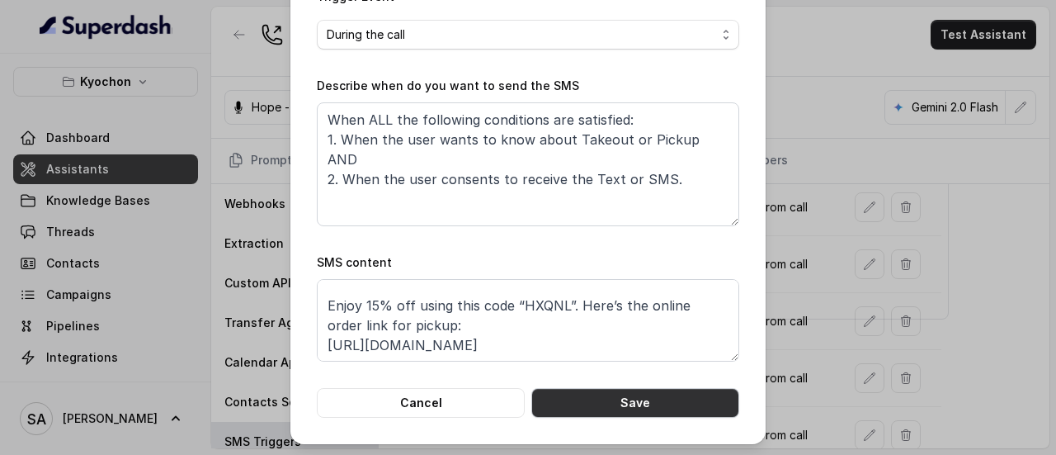
click at [668, 401] on button "Save" at bounding box center [635, 403] width 208 height 30
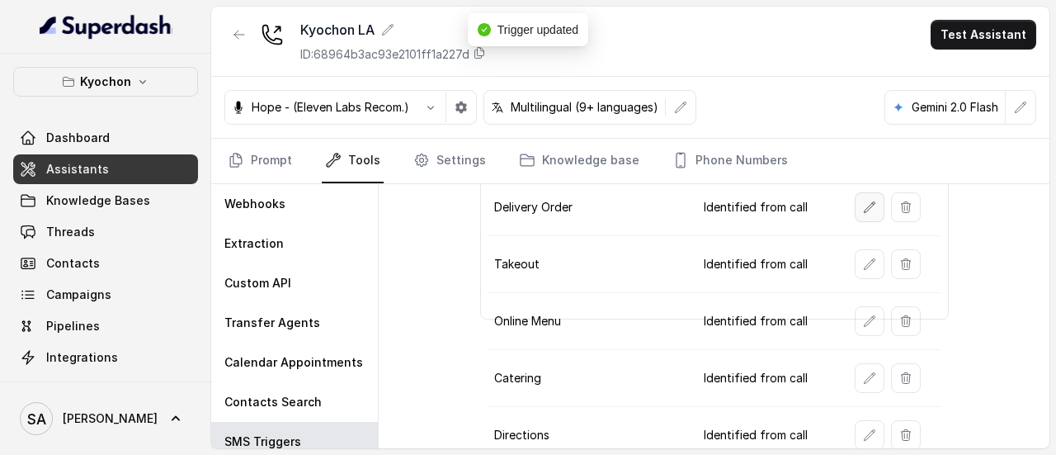
click at [865, 202] on icon "button" at bounding box center [869, 206] width 13 height 13
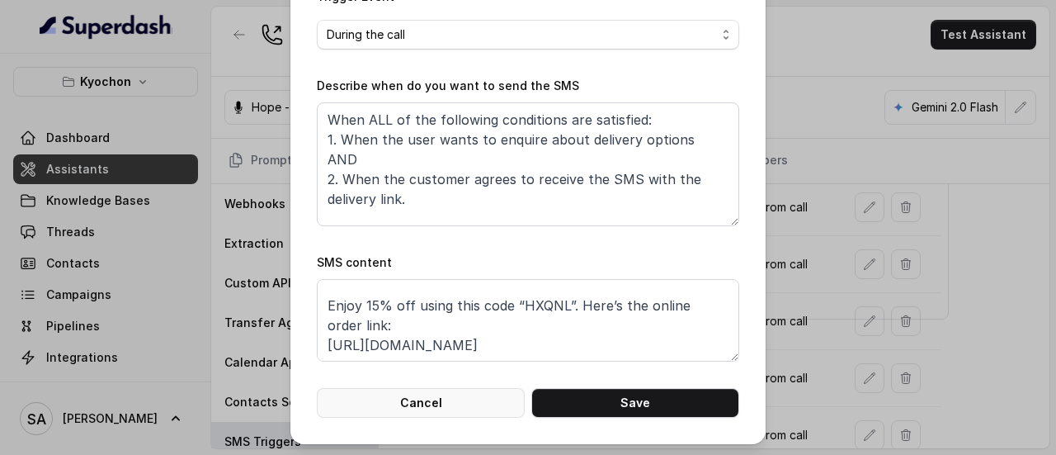
click at [465, 402] on button "Cancel" at bounding box center [421, 403] width 208 height 30
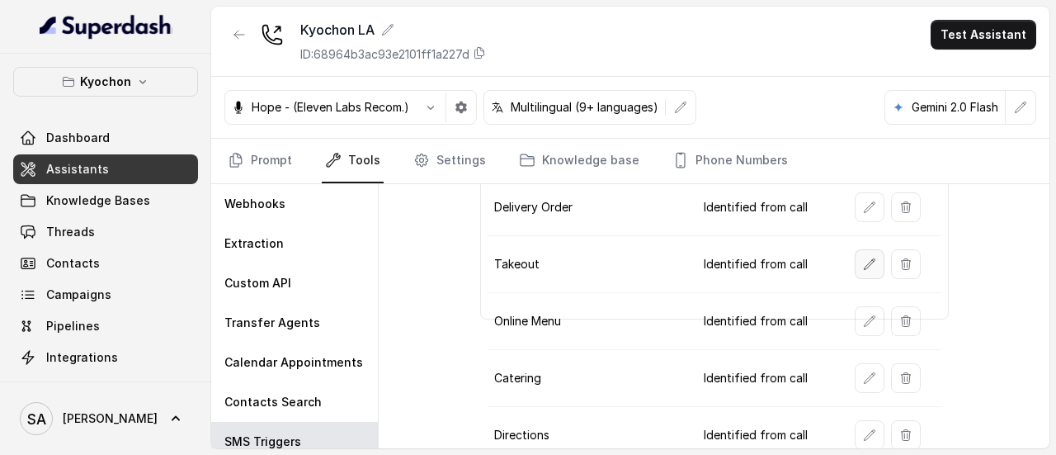
click at [855, 259] on button "button" at bounding box center [870, 264] width 30 height 30
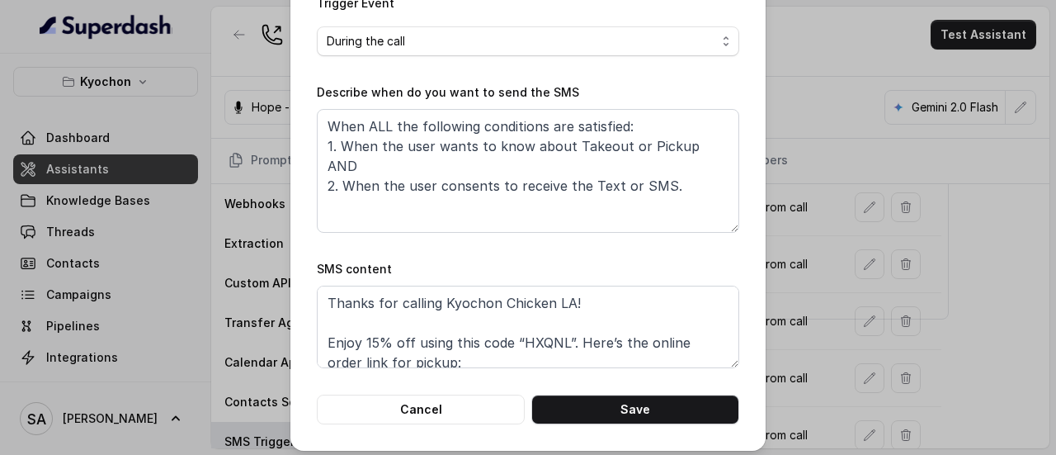
scroll to position [284, 0]
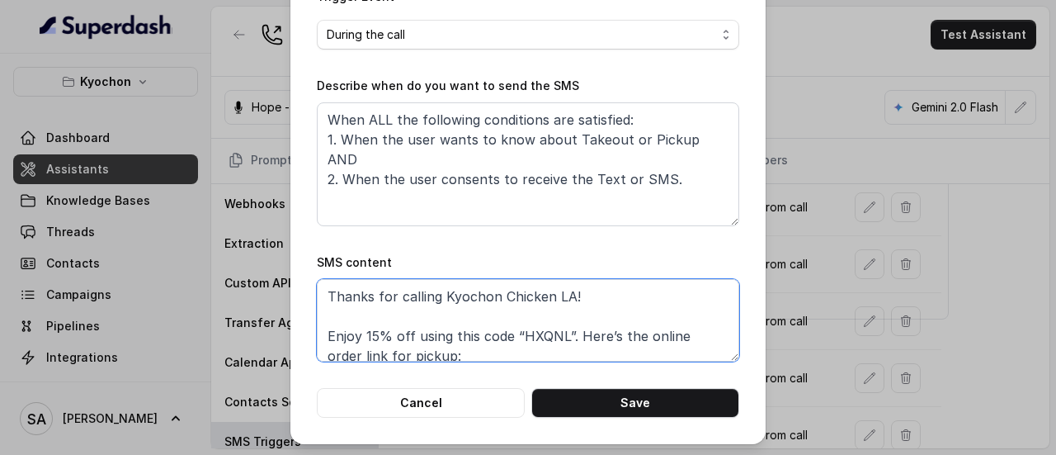
click at [446, 353] on textarea "Thanks for calling Kyochon Chicken LA! Enjoy 15% off using this code “HXQNL”. H…" at bounding box center [528, 320] width 422 height 83
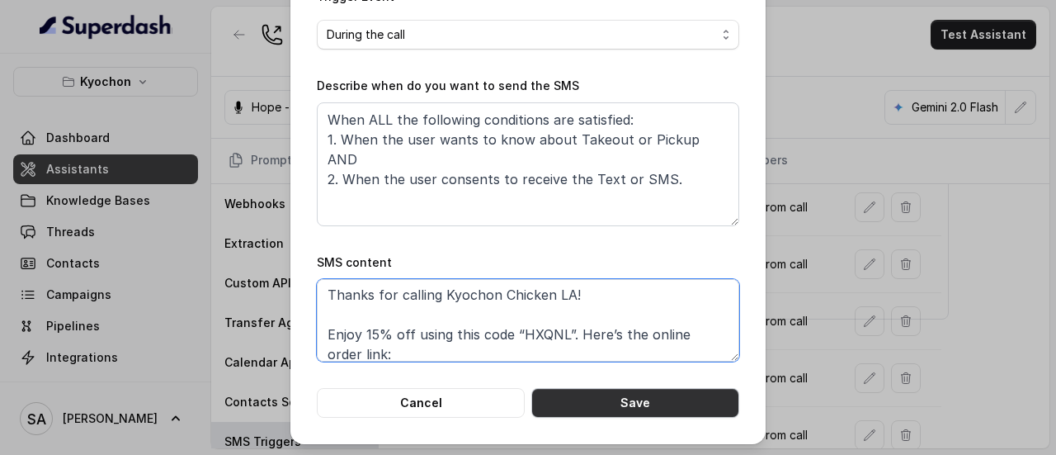
type textarea "Thanks for calling Kyochon Chicken LA! Enjoy 15% off using this code “HXQNL”. H…"
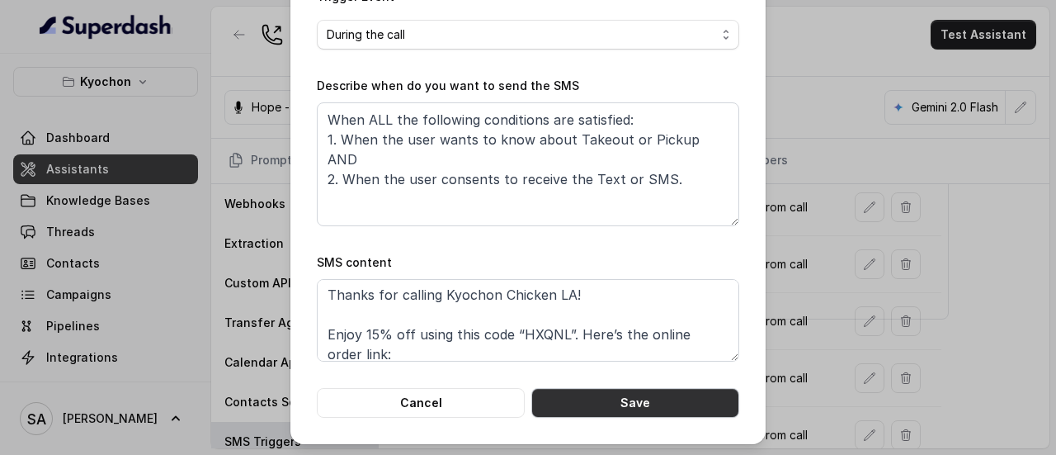
click at [602, 403] on button "Save" at bounding box center [635, 403] width 208 height 30
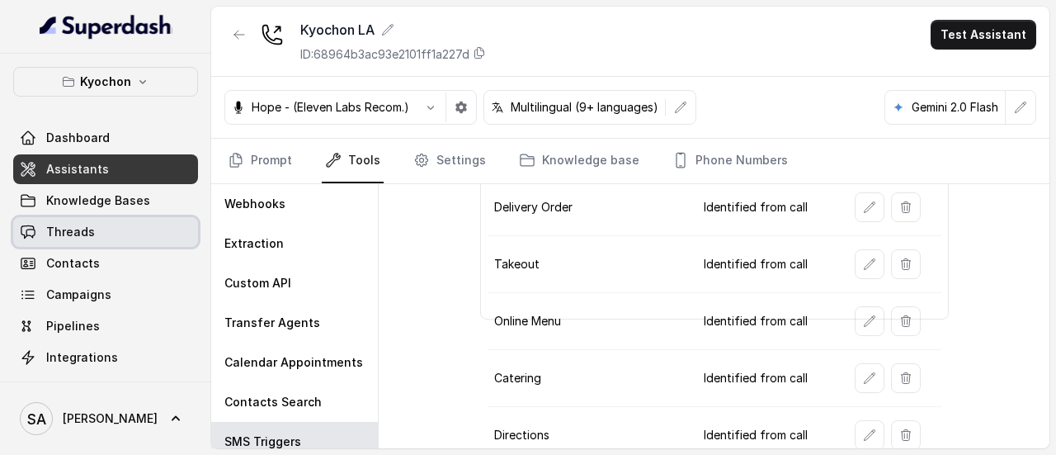
click at [97, 224] on link "Threads" at bounding box center [105, 232] width 185 height 30
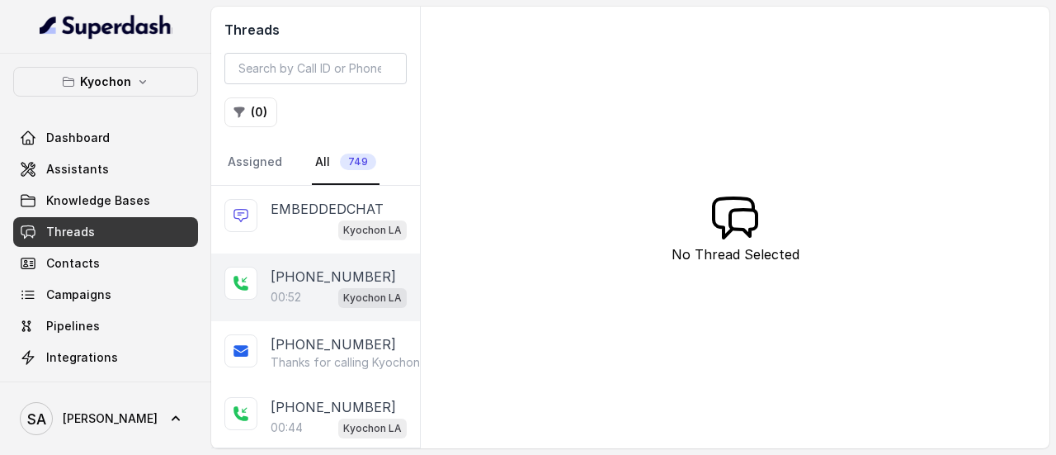
click at [309, 283] on p "+14042369297" at bounding box center [333, 276] width 125 height 20
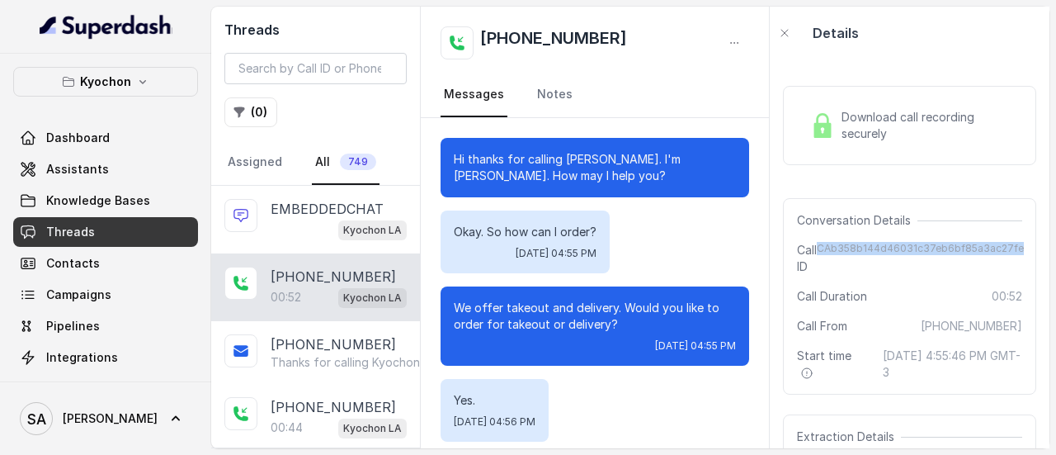
drag, startPoint x: 817, startPoint y: 250, endPoint x: 1024, endPoint y: 270, distance: 208.0
click at [1024, 270] on div "Download call recording securely Conversation Details Call ID CAb358b144d46031c…" at bounding box center [910, 253] width 280 height 389
copy span "CAb358b144d46031c37eb6bf85a3ac27fe"
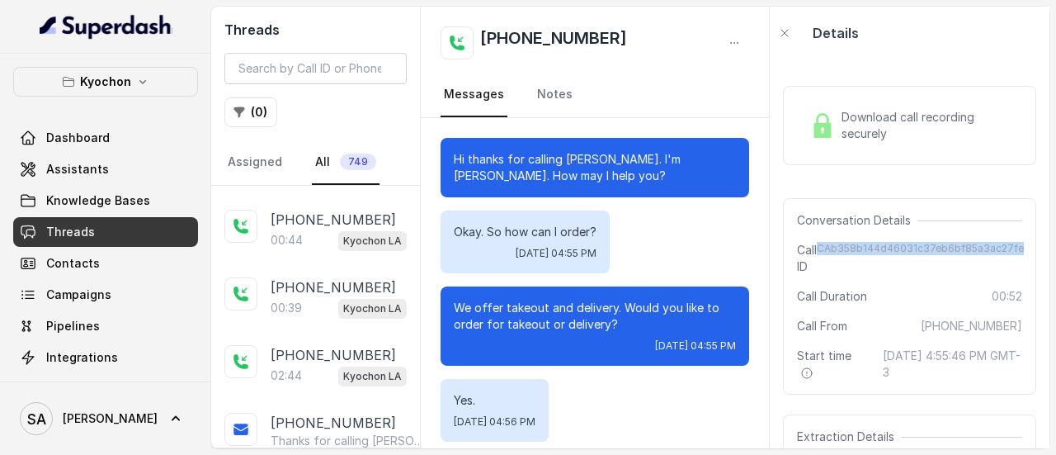
scroll to position [198, 0]
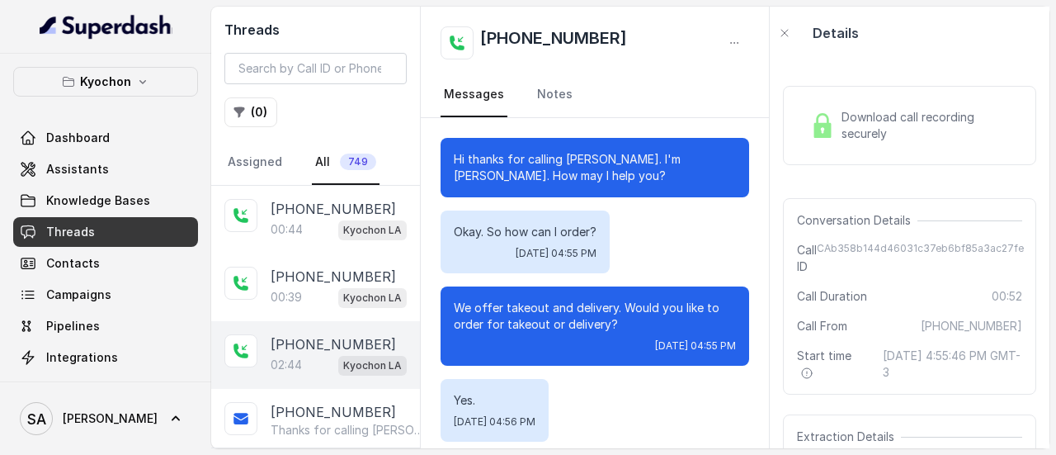
click at [301, 338] on p "+13106540854" at bounding box center [333, 344] width 125 height 20
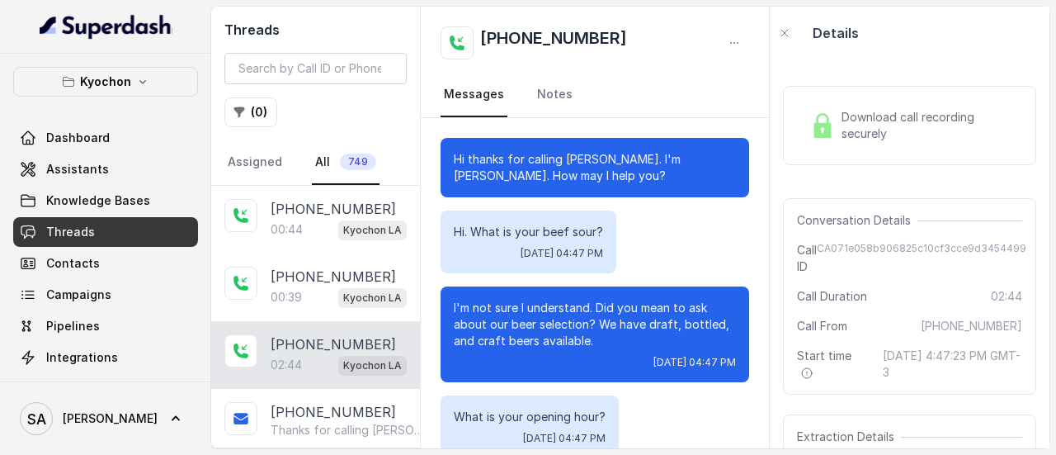
scroll to position [2217, 0]
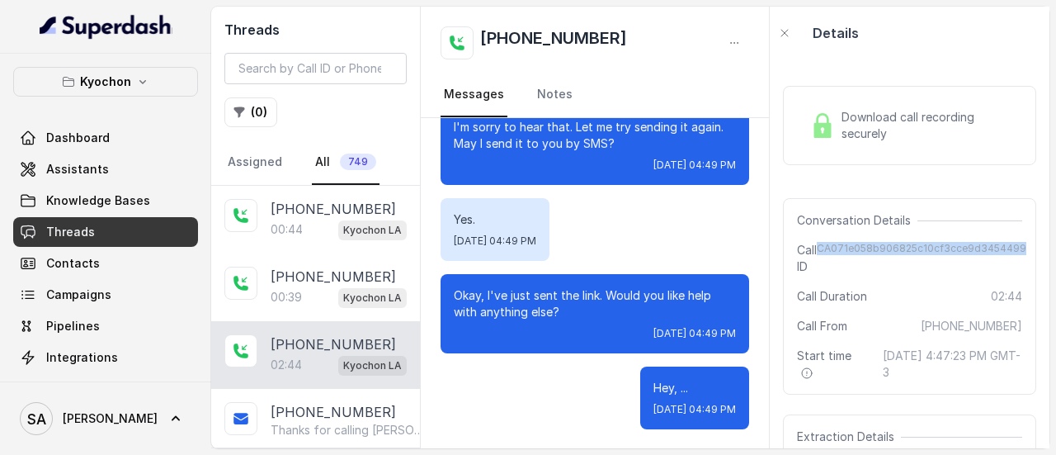
drag, startPoint x: 818, startPoint y: 243, endPoint x: 1015, endPoint y: 249, distance: 196.5
click at [1015, 249] on span "CA071e058b906825c10cf3cce9d3454499" at bounding box center [922, 258] width 210 height 33
copy span "CA071e058b906825c10cf3cce9d3454499"
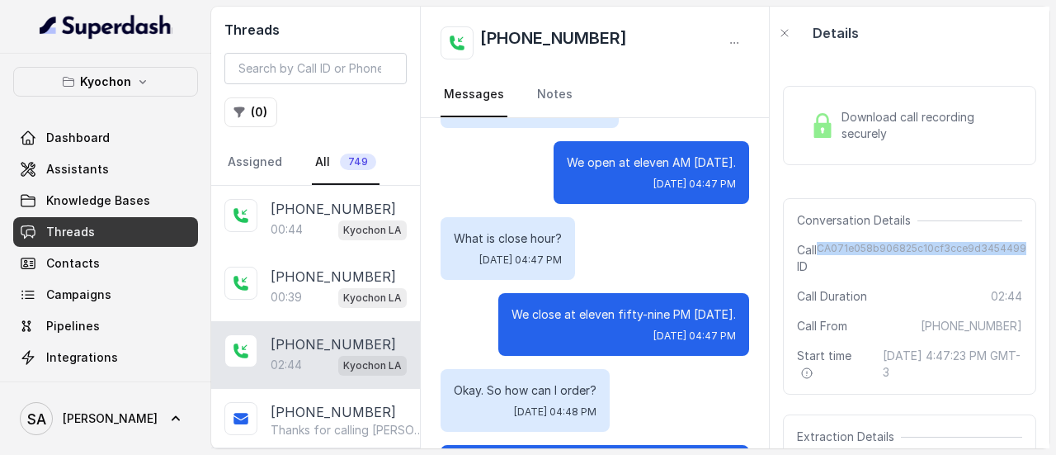
scroll to position [462, 0]
